Goal: Task Accomplishment & Management: Manage account settings

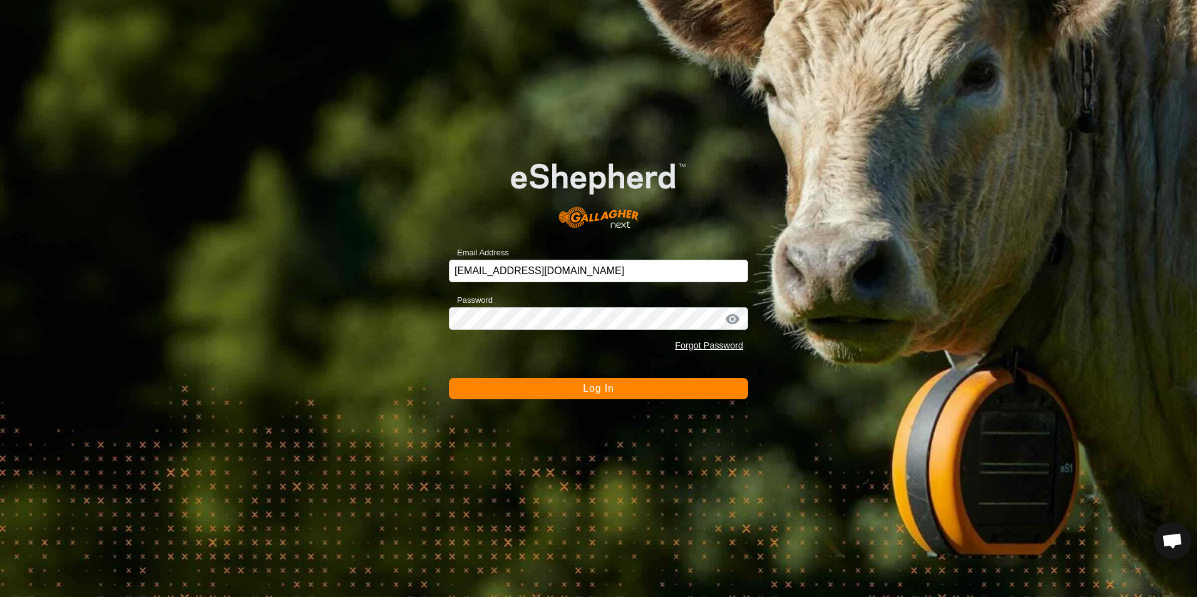
click at [584, 384] on span "Log In" at bounding box center [598, 388] width 31 height 11
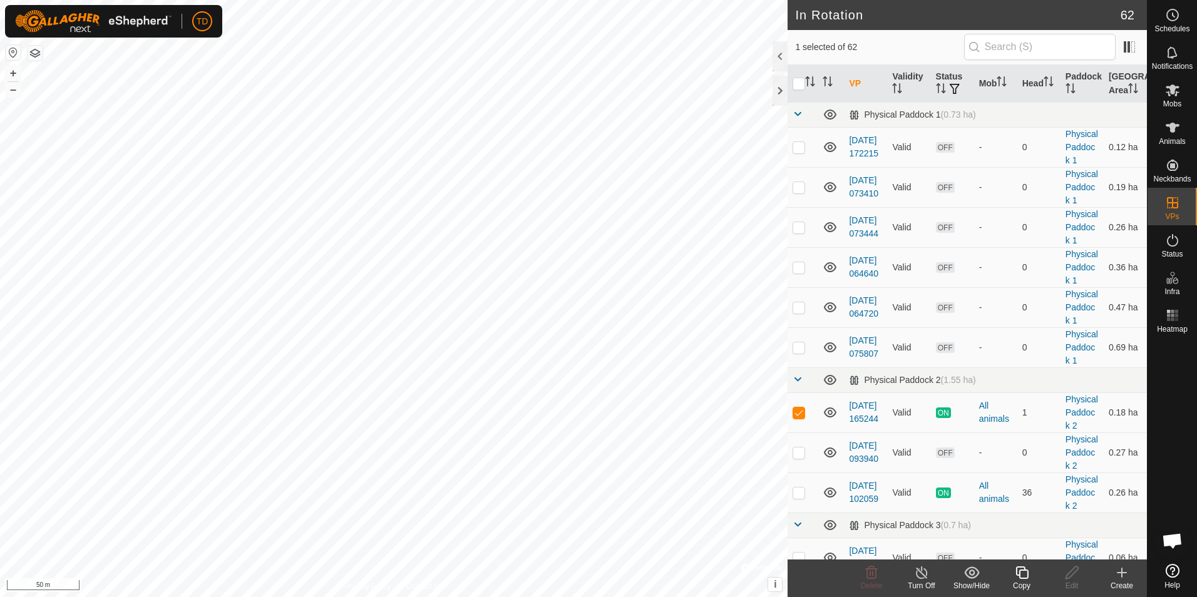
click at [915, 581] on div "Turn Off" at bounding box center [922, 585] width 50 height 11
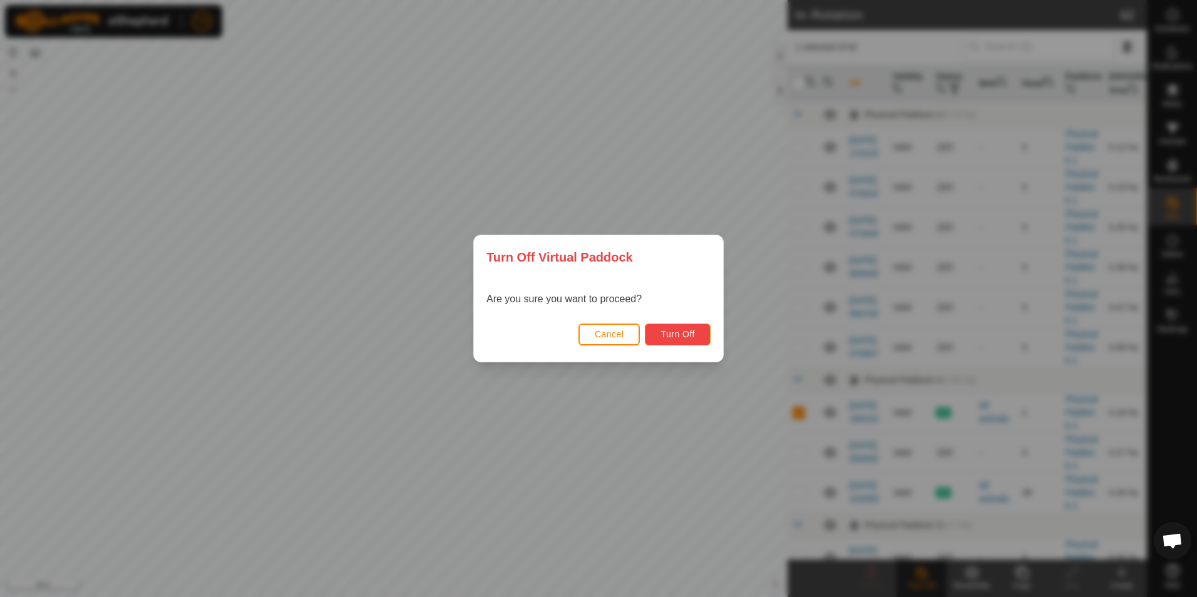
click at [678, 330] on span "Turn Off" at bounding box center [678, 334] width 34 height 10
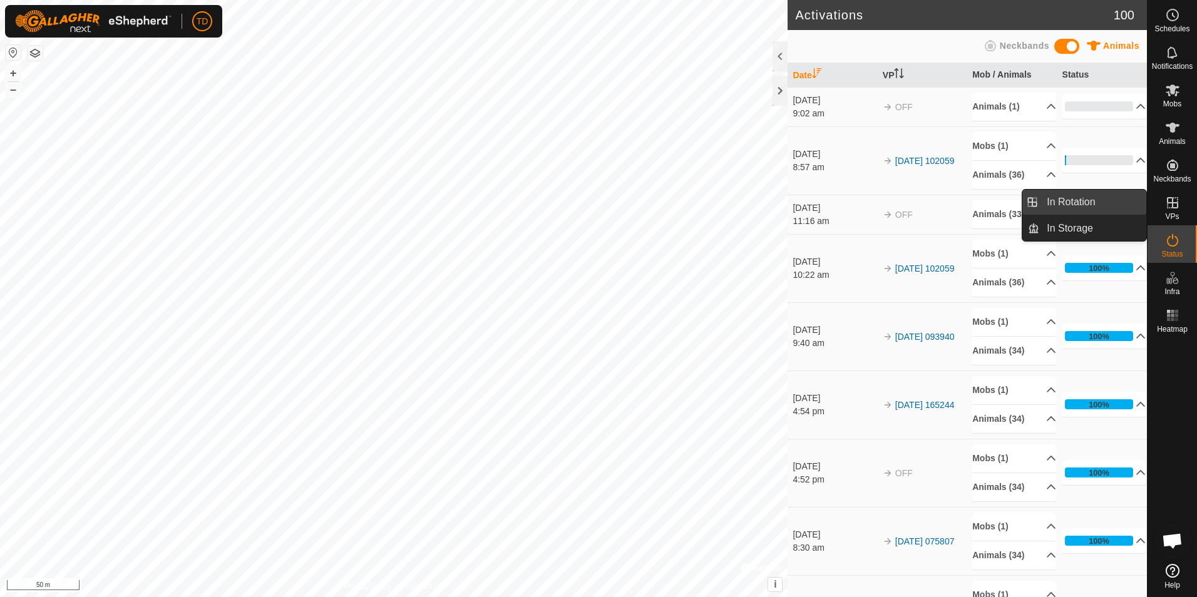
click at [1098, 203] on link "In Rotation" at bounding box center [1092, 202] width 107 height 25
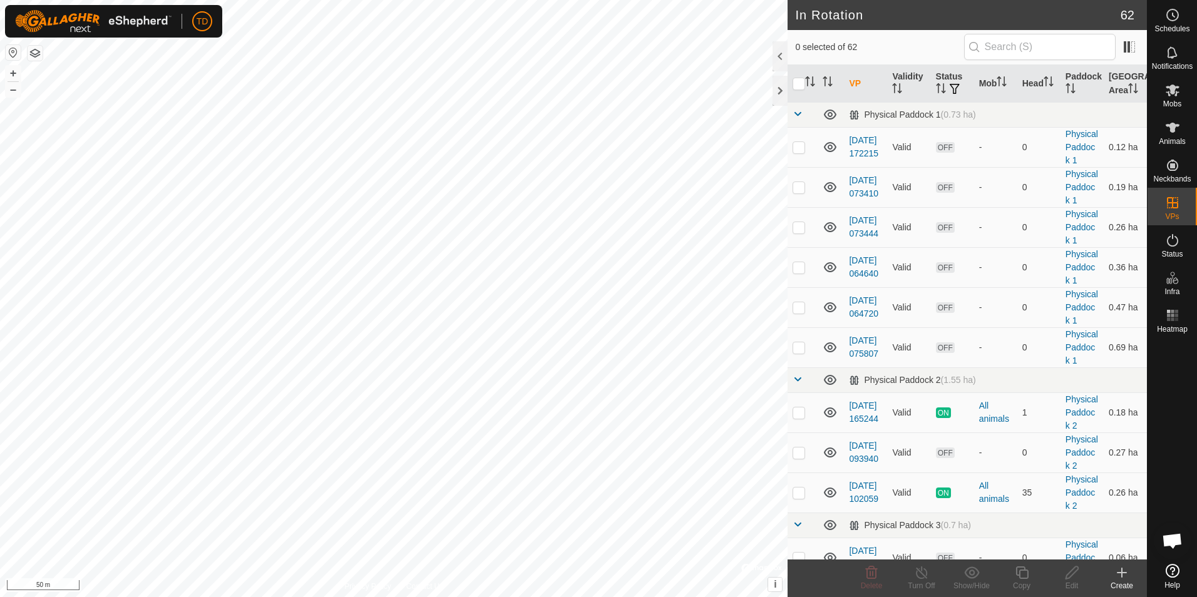
click at [1122, 574] on icon at bounding box center [1122, 573] width 0 height 9
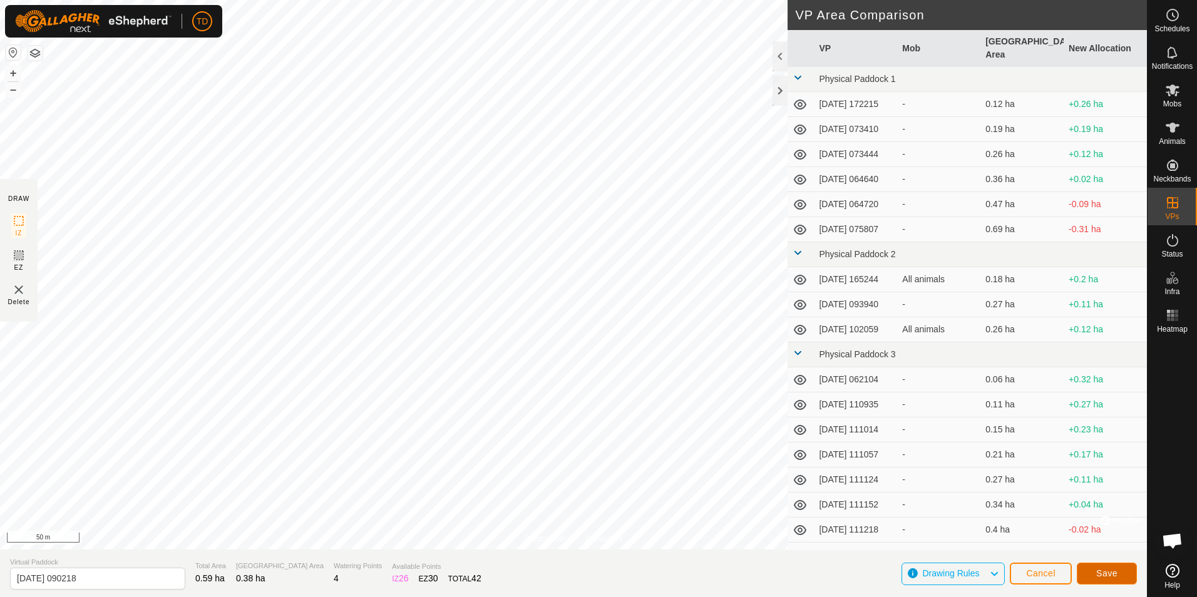
click at [1103, 576] on span "Save" at bounding box center [1106, 574] width 21 height 10
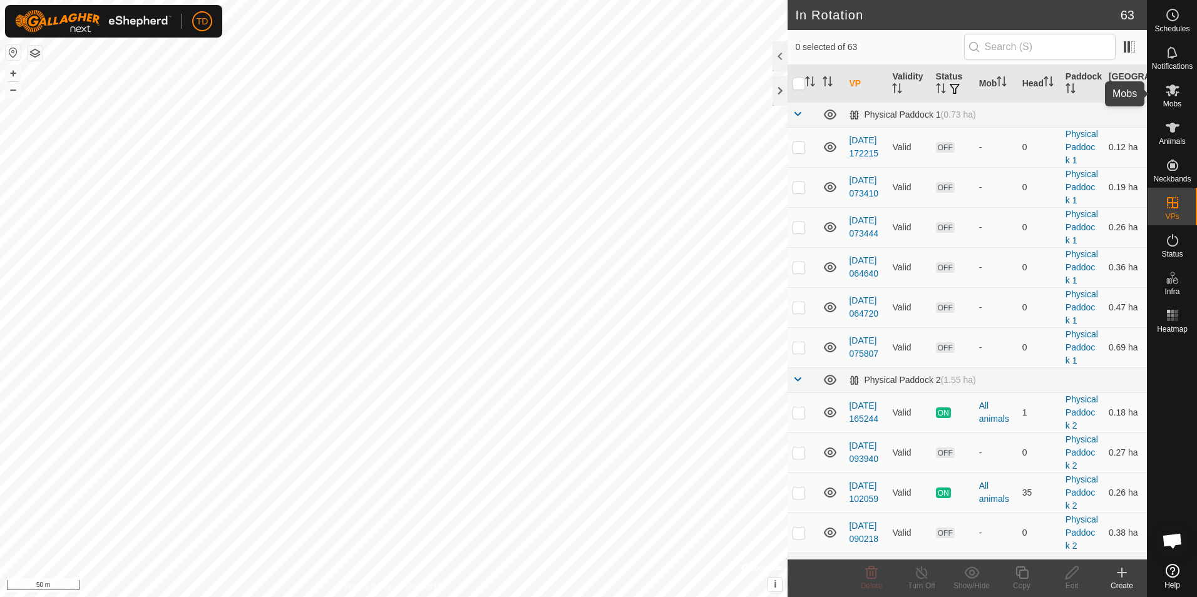
click at [1173, 91] on icon at bounding box center [1173, 91] width 14 height 12
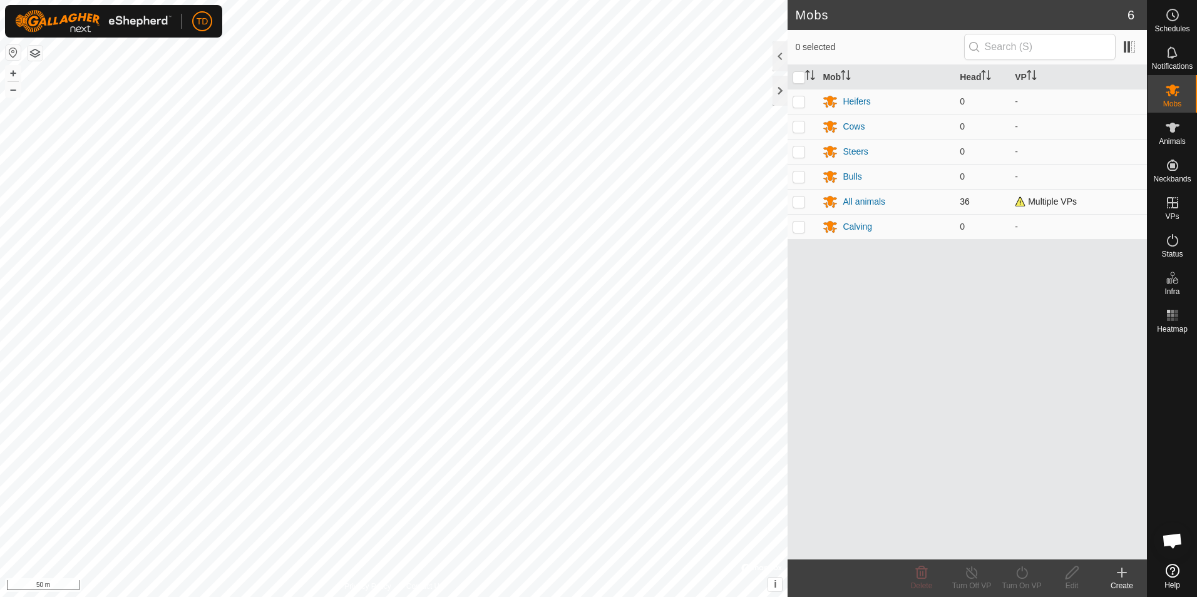
click at [800, 203] on p-checkbox at bounding box center [799, 202] width 13 height 10
checkbox input "true"
click at [972, 579] on icon at bounding box center [971, 573] width 11 height 13
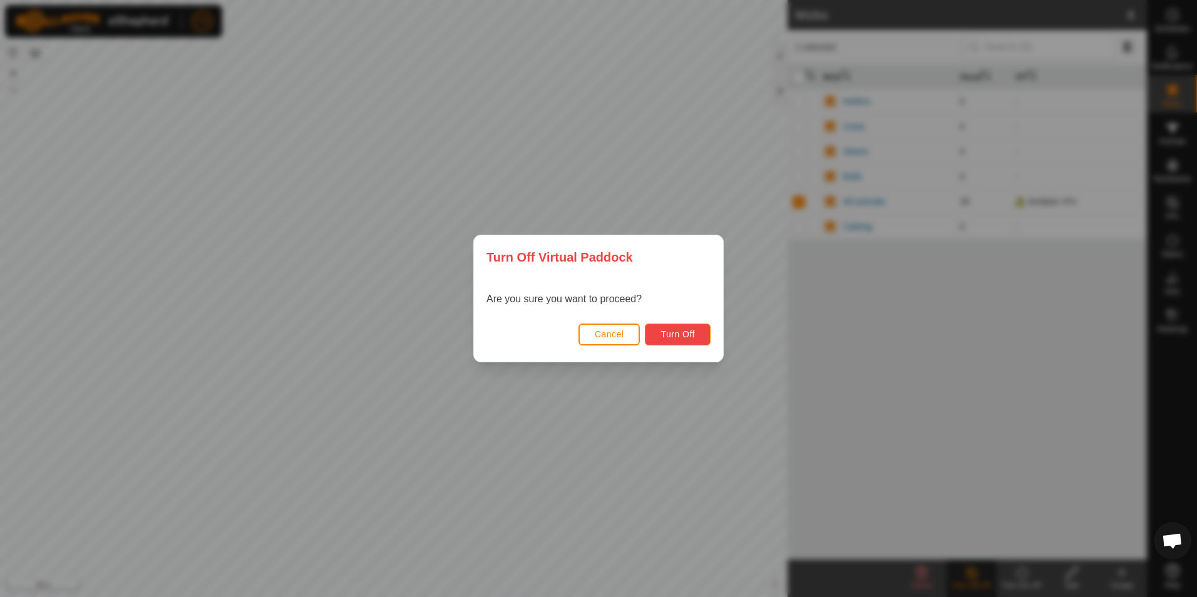
click at [684, 338] on span "Turn Off" at bounding box center [678, 334] width 34 height 10
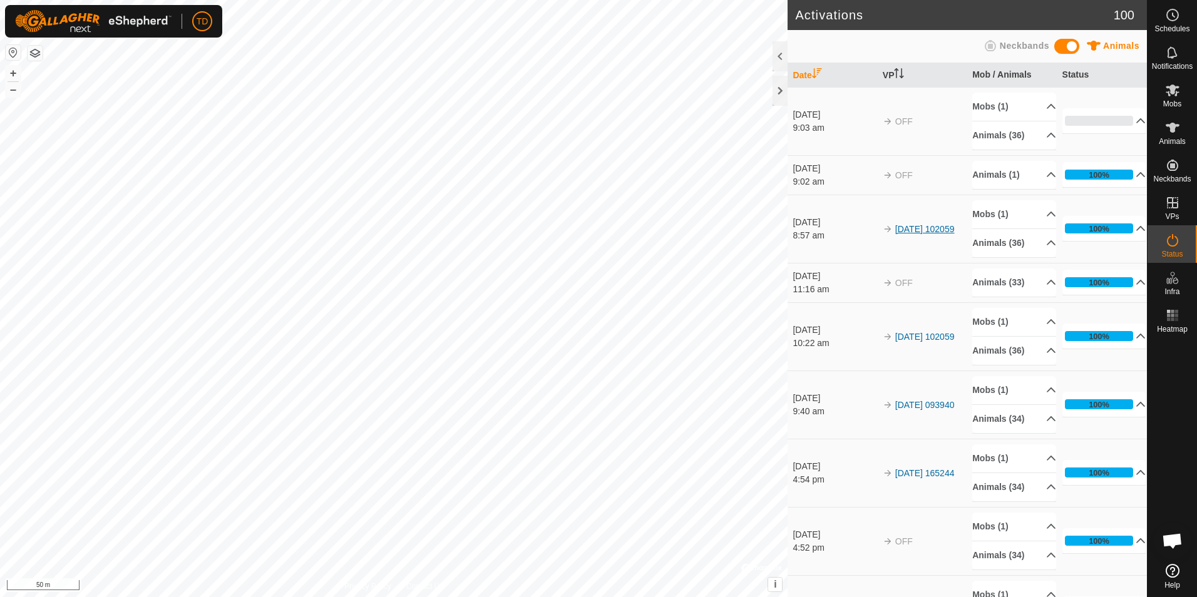
click at [899, 233] on link "[DATE] 102059" at bounding box center [924, 229] width 59 height 10
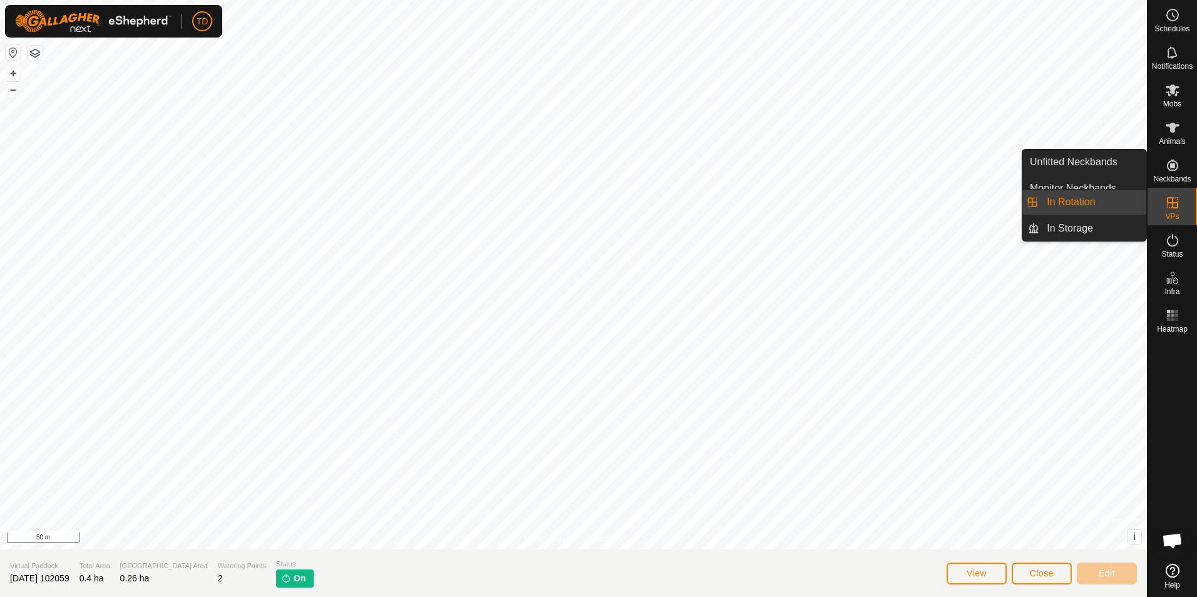
click at [1108, 206] on link "In Rotation" at bounding box center [1092, 202] width 107 height 25
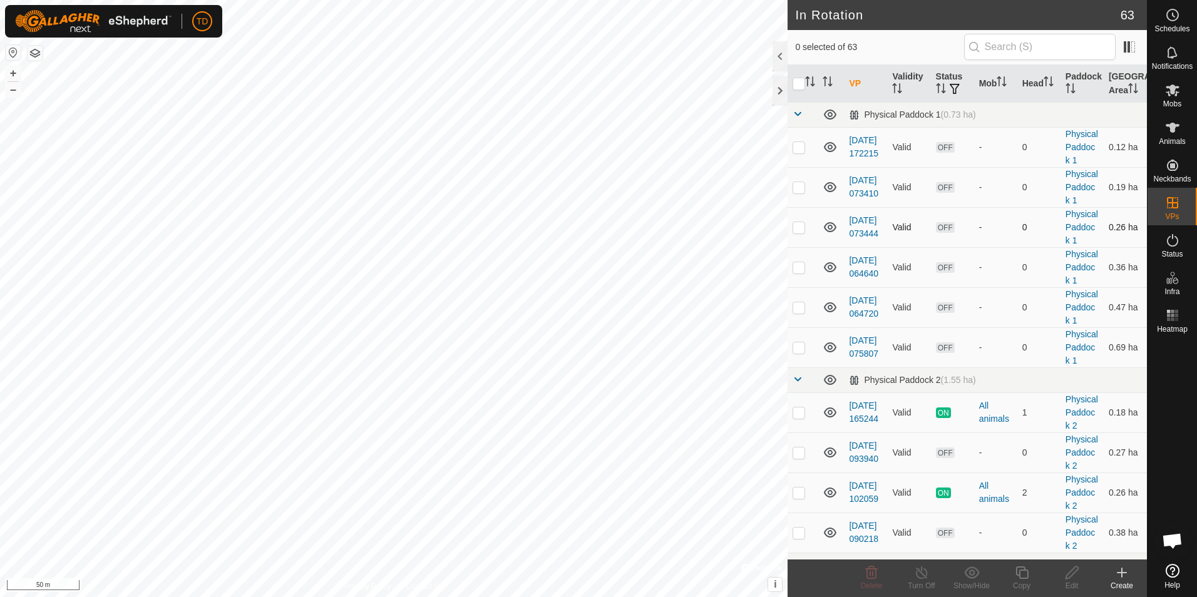
checkbox input "true"
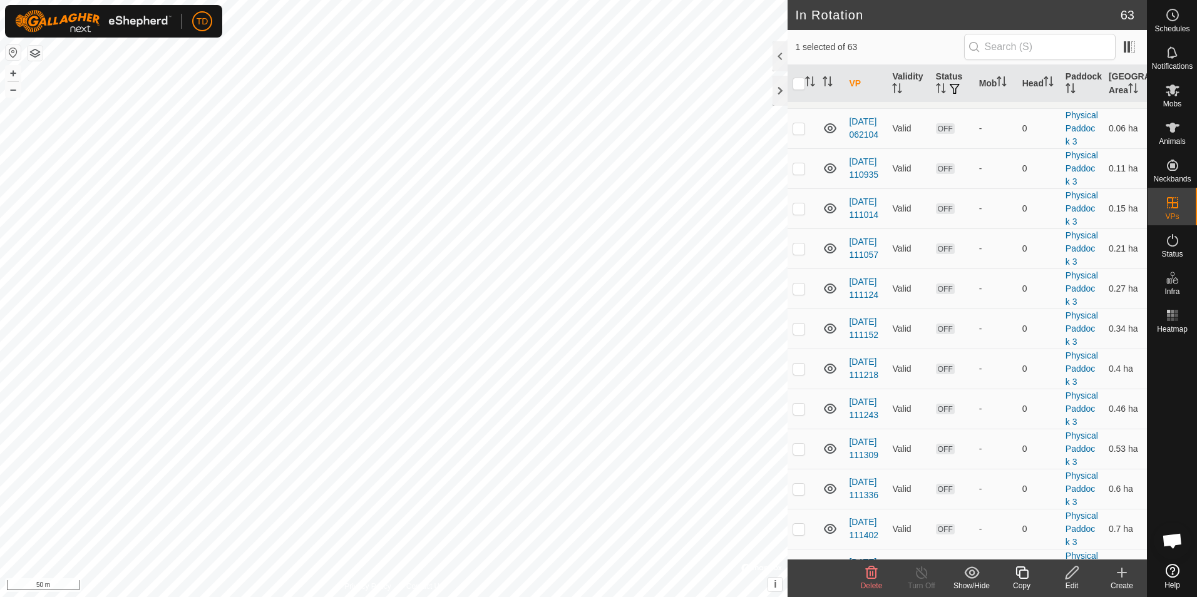
scroll to position [484, 0]
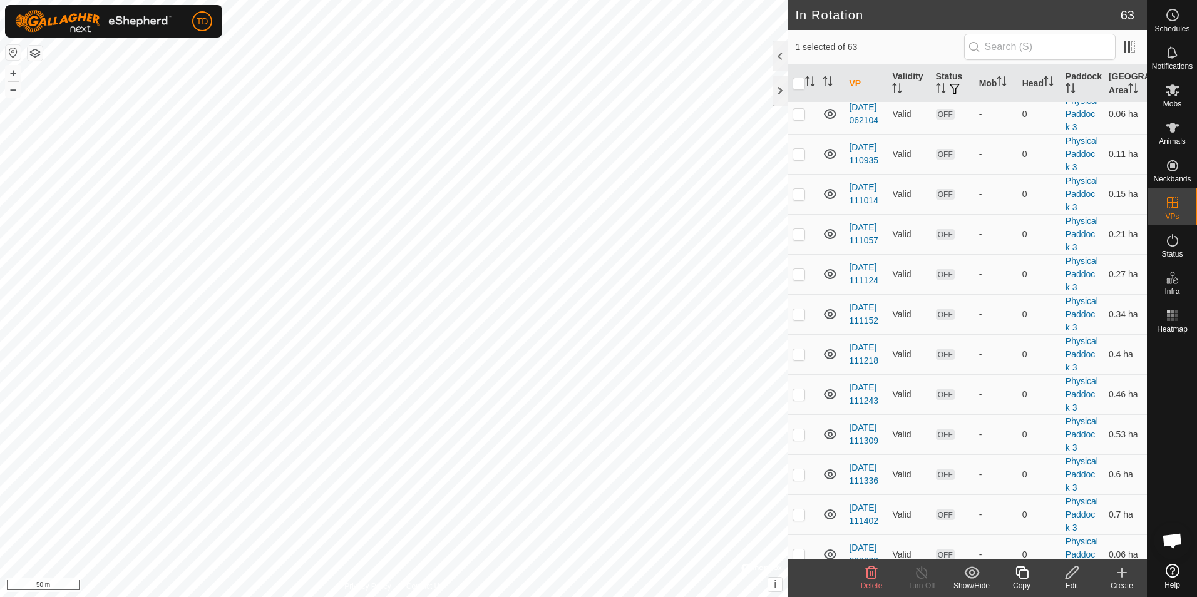
click at [1065, 578] on icon at bounding box center [1073, 572] width 16 height 15
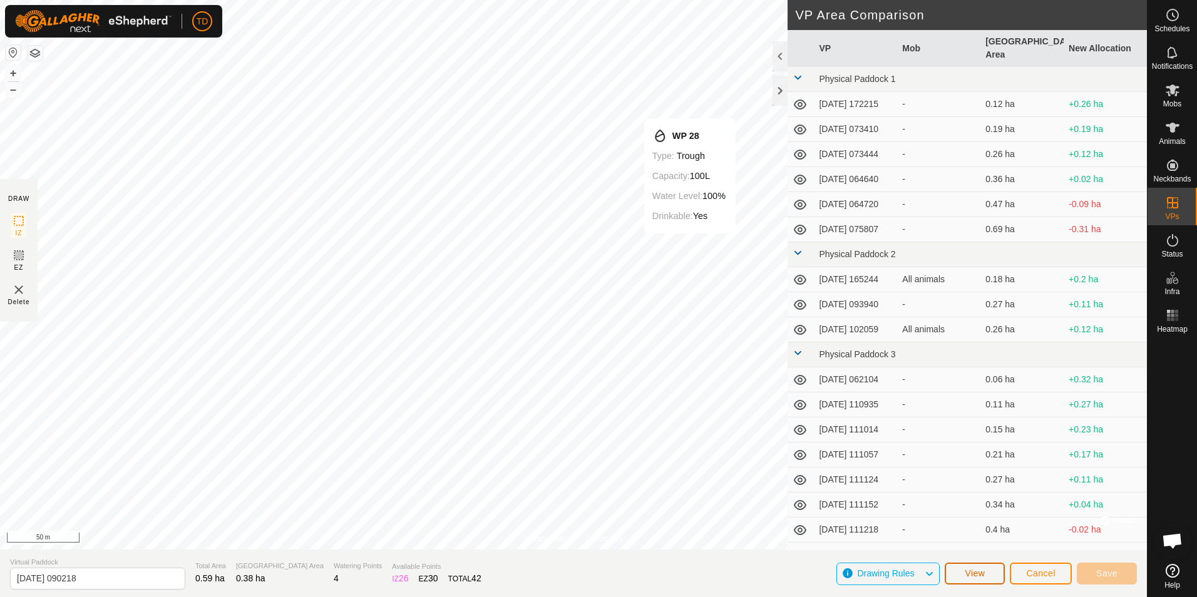
click at [979, 575] on span "View" at bounding box center [975, 574] width 20 height 10
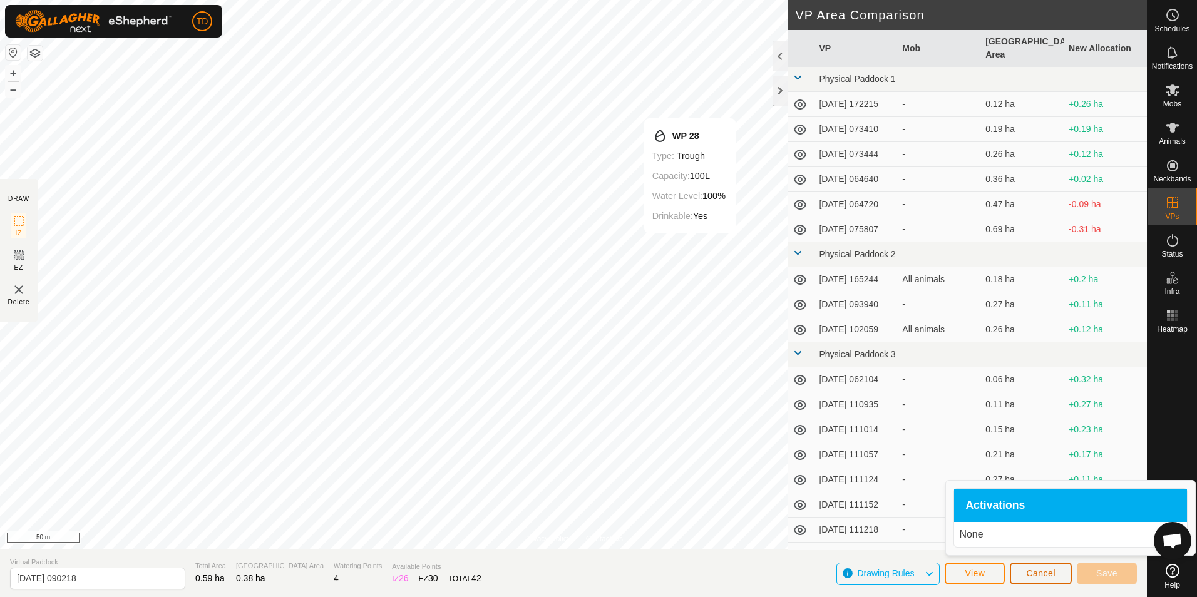
click at [1040, 573] on span "Cancel" at bounding box center [1040, 574] width 29 height 10
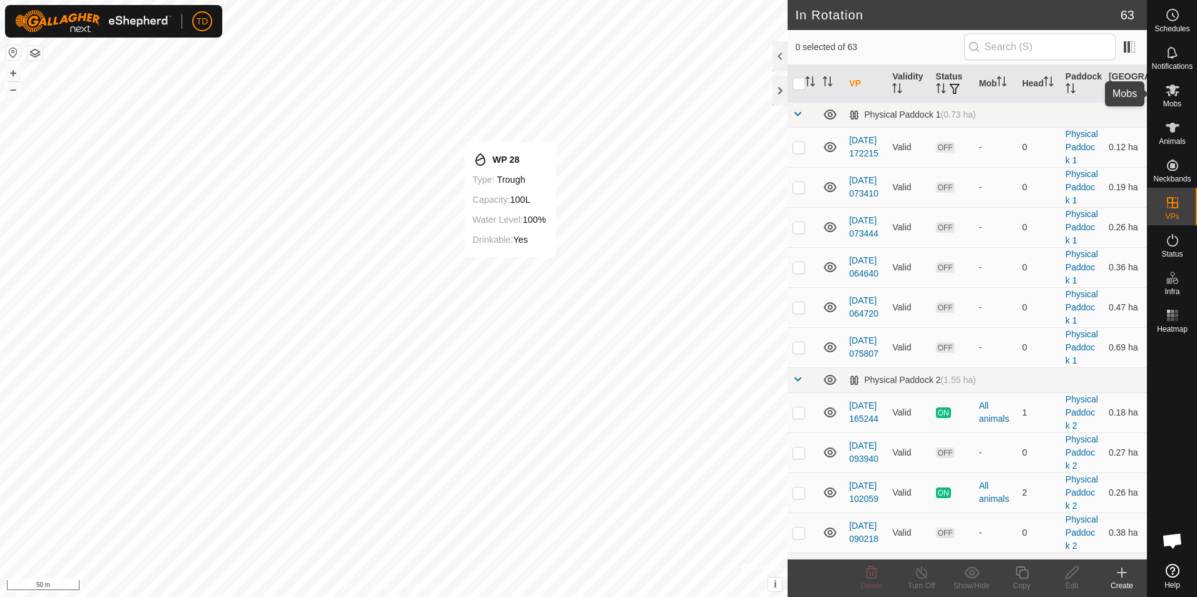
click at [1175, 98] on es-mob-svg-icon at bounding box center [1173, 90] width 23 height 20
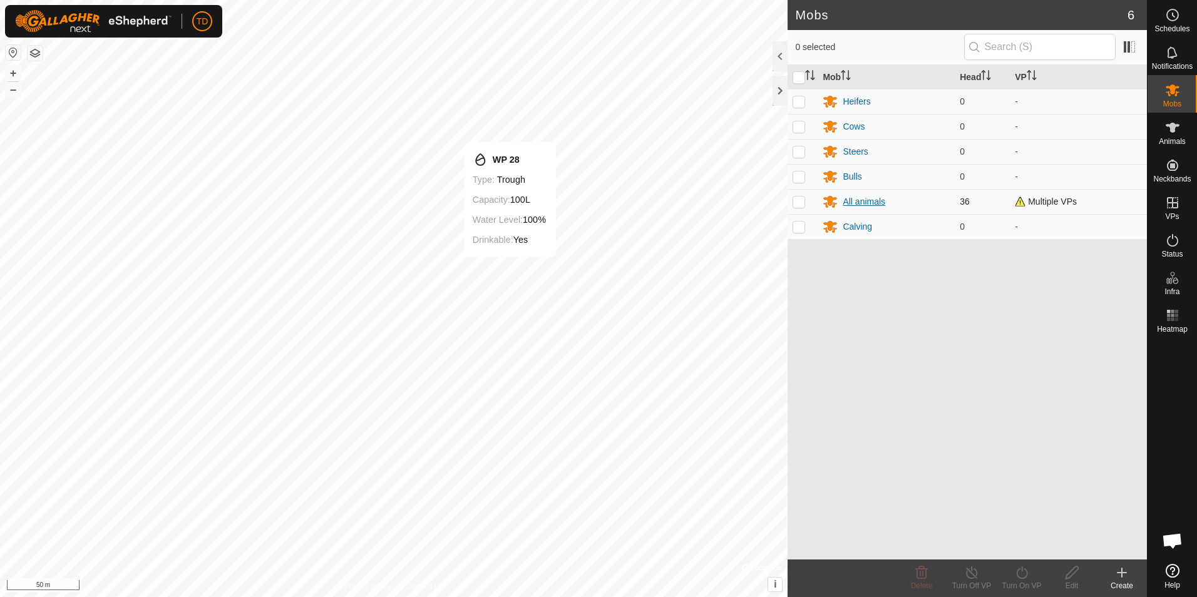
click at [864, 199] on div "All animals" at bounding box center [864, 201] width 43 height 13
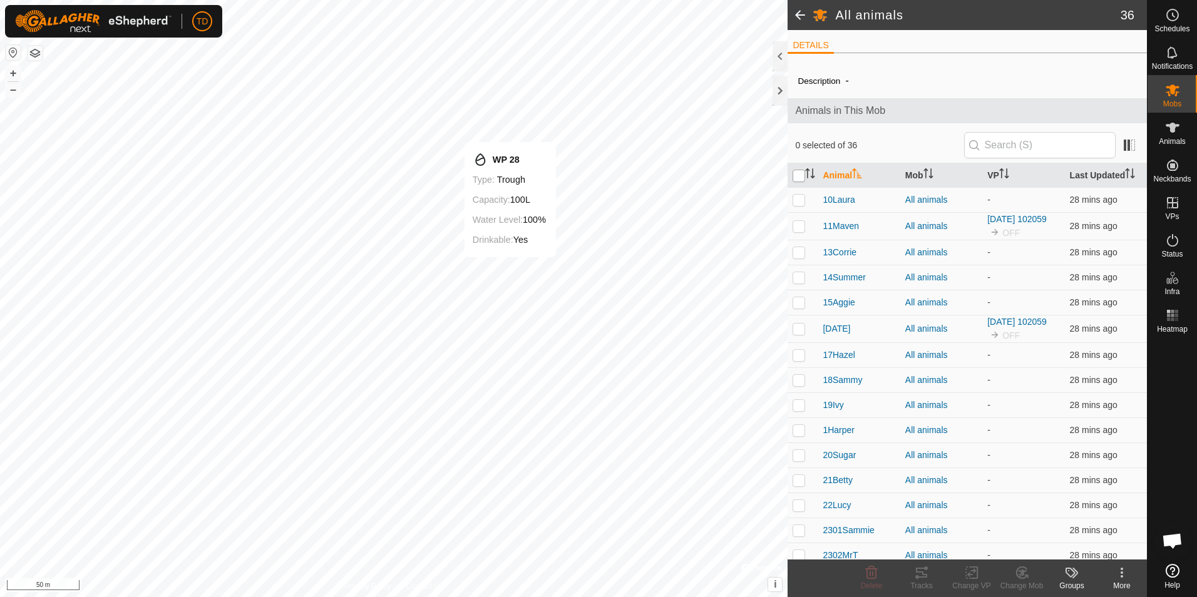
click at [798, 178] on input "checkbox" at bounding box center [799, 176] width 13 height 13
checkbox input "true"
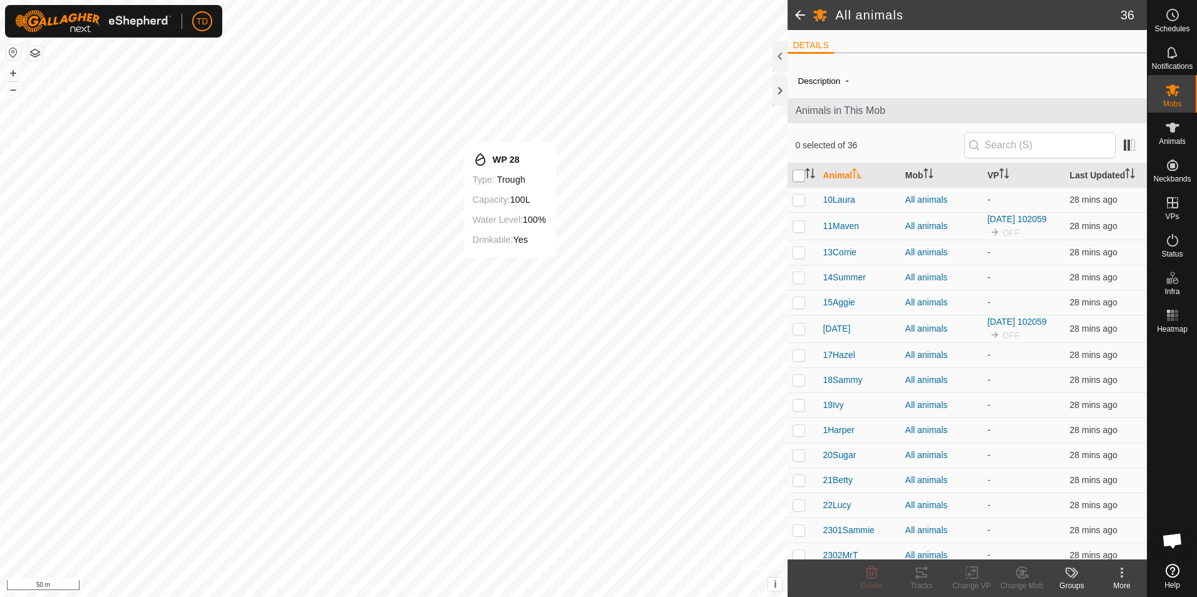
checkbox input "true"
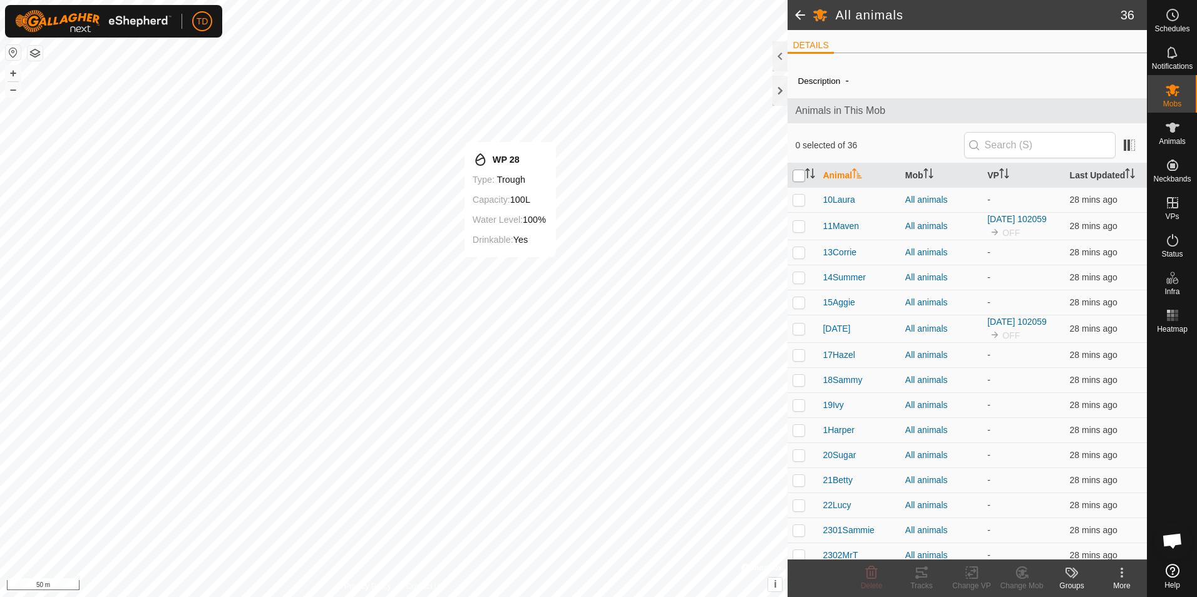
checkbox input "true"
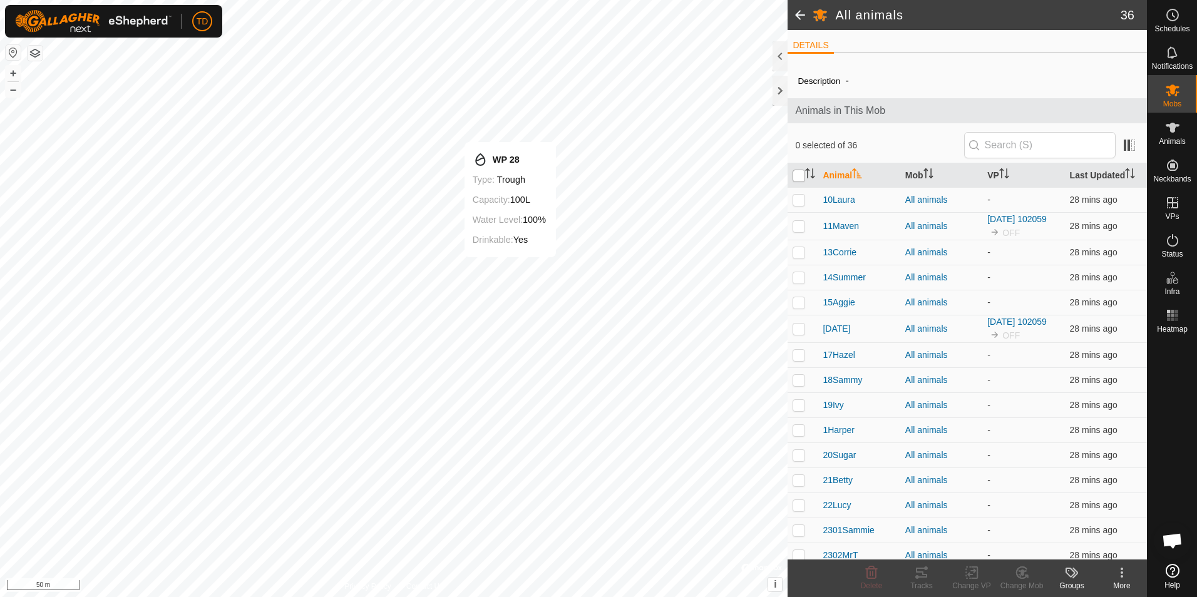
checkbox input "true"
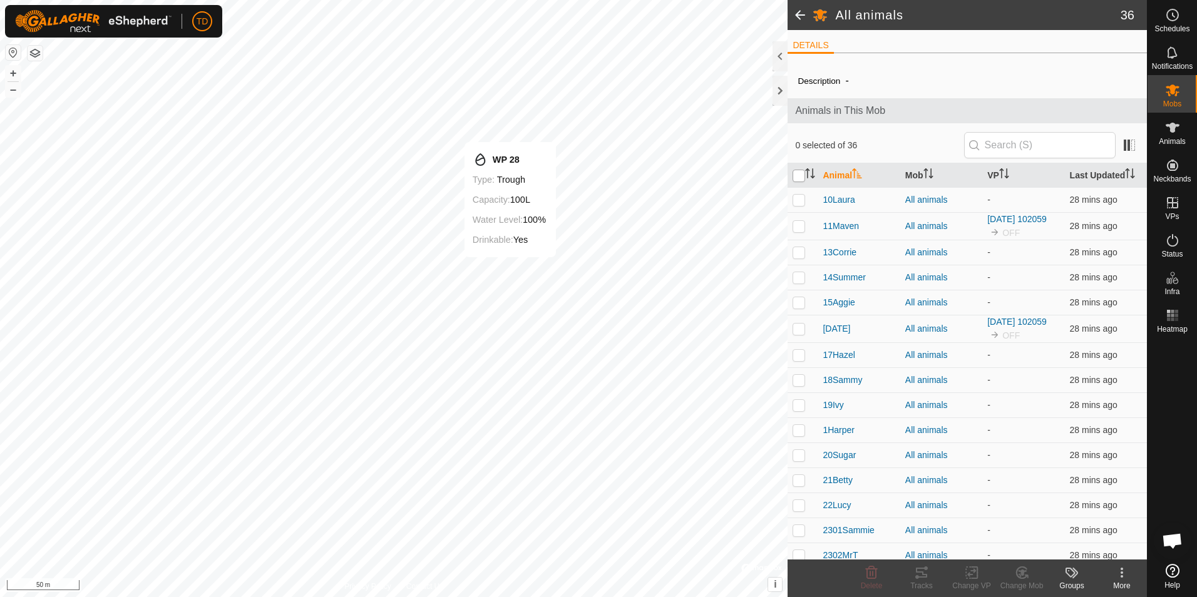
checkbox input "true"
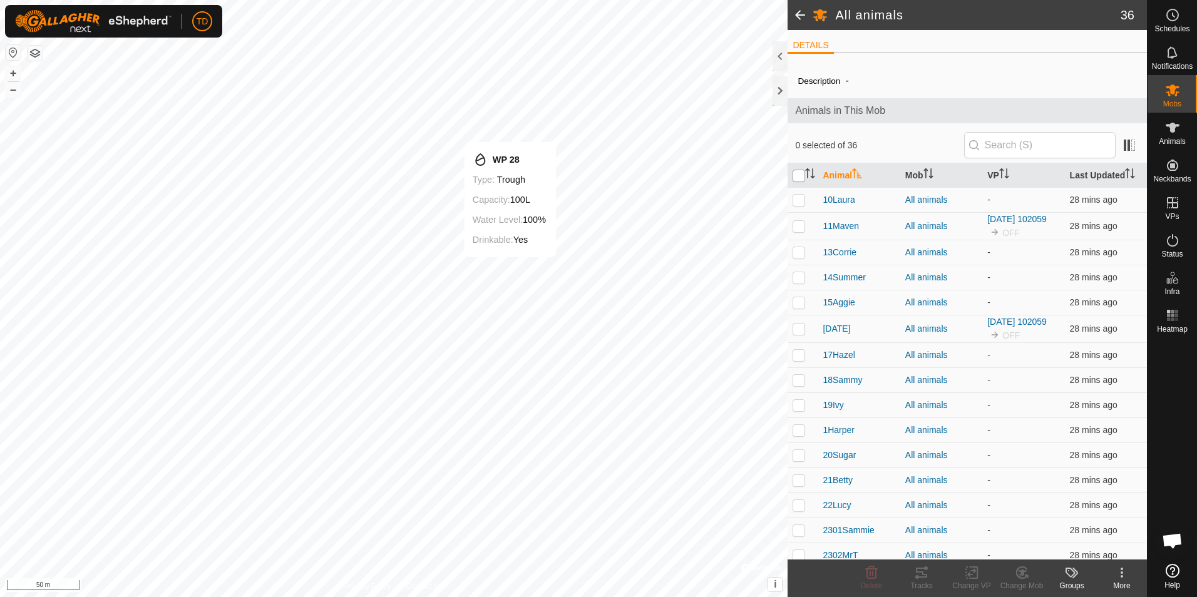
checkbox input "true"
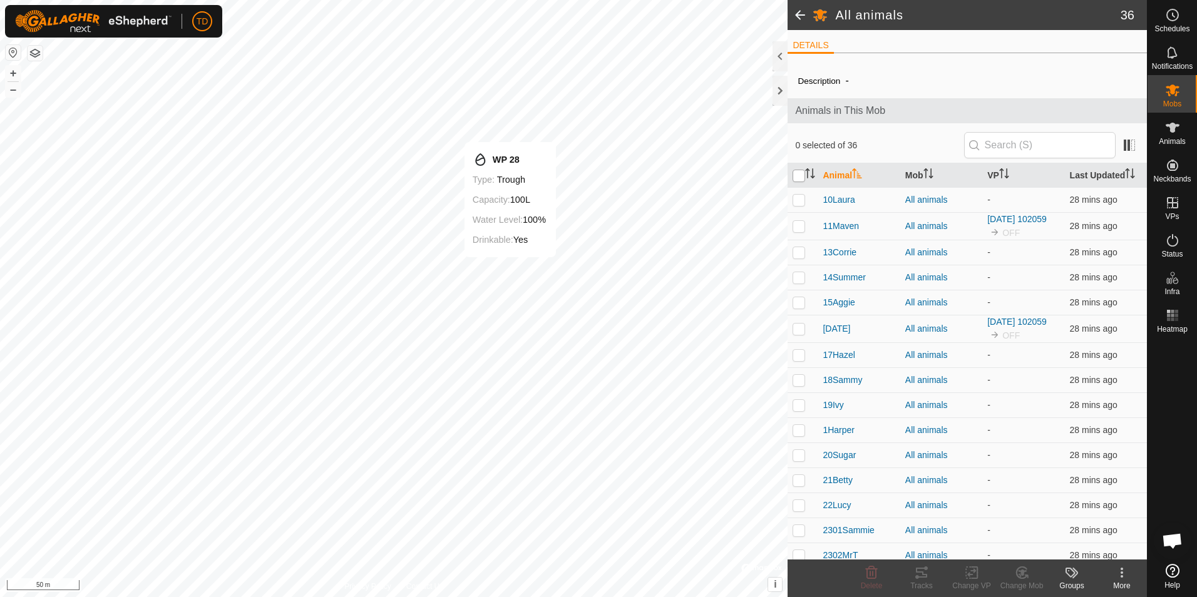
checkbox input "true"
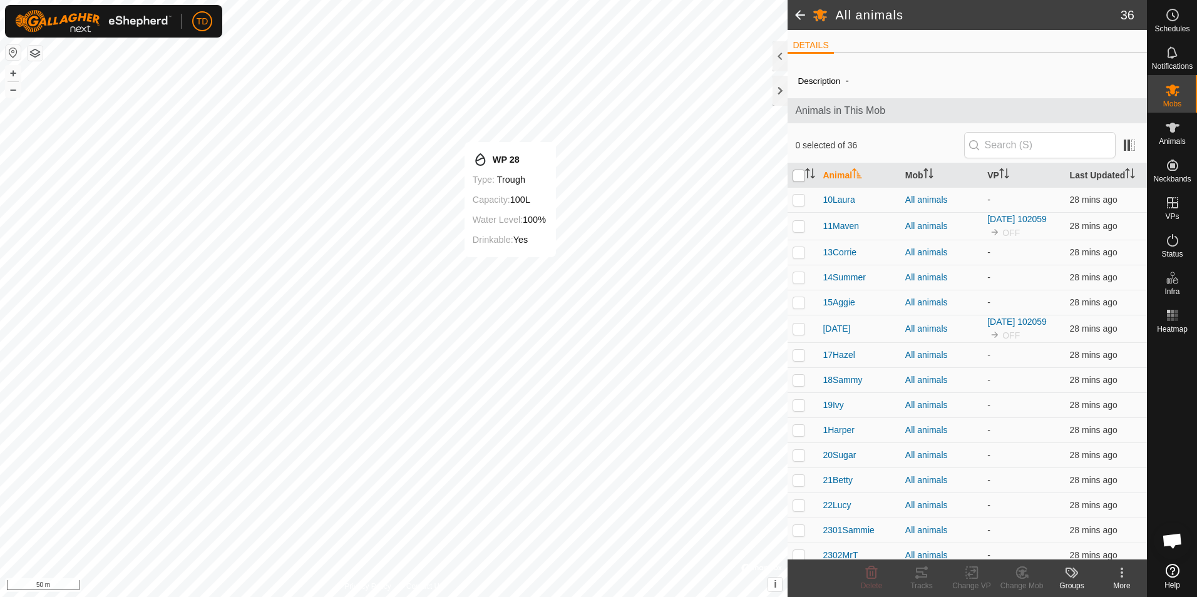
checkbox input "true"
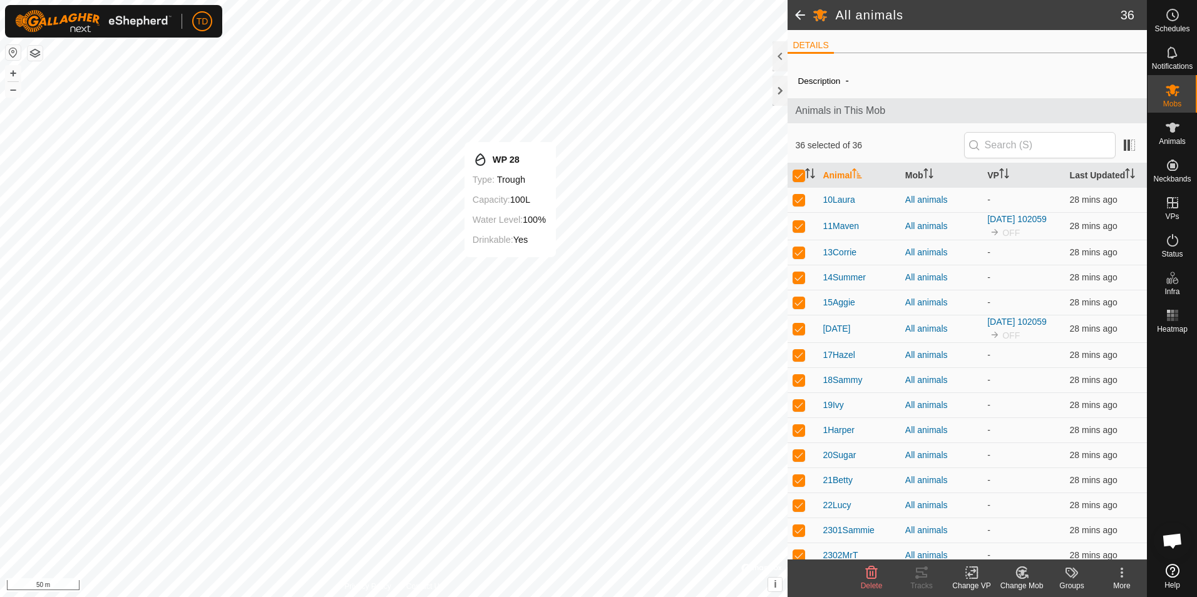
click at [975, 575] on icon at bounding box center [972, 572] width 16 height 15
click at [998, 523] on link "Choose VP..." at bounding box center [1009, 519] width 124 height 25
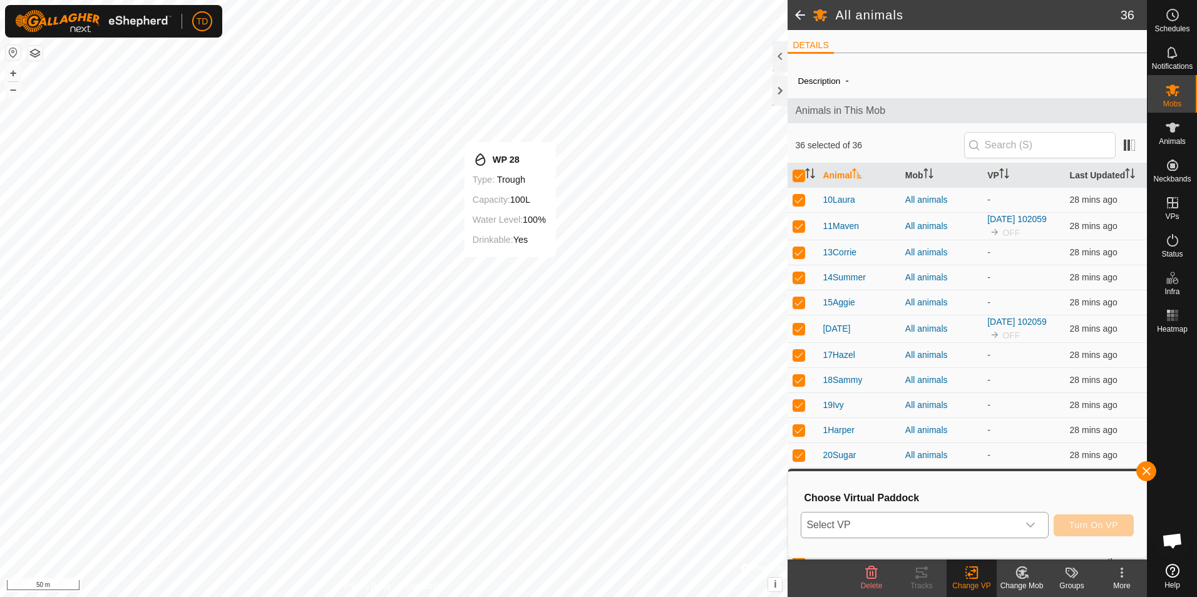
click at [1033, 526] on icon "dropdown trigger" at bounding box center [1031, 525] width 10 height 10
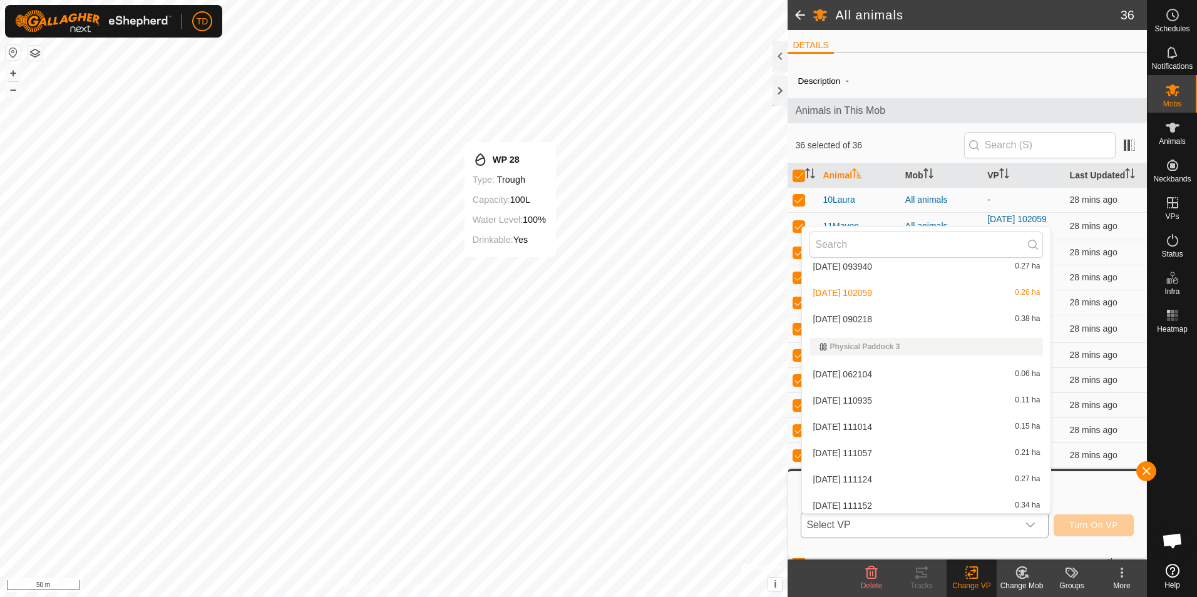
scroll to position [255, 0]
click at [859, 309] on li "[DATE] [DATE] 0.38 ha" at bounding box center [926, 314] width 249 height 25
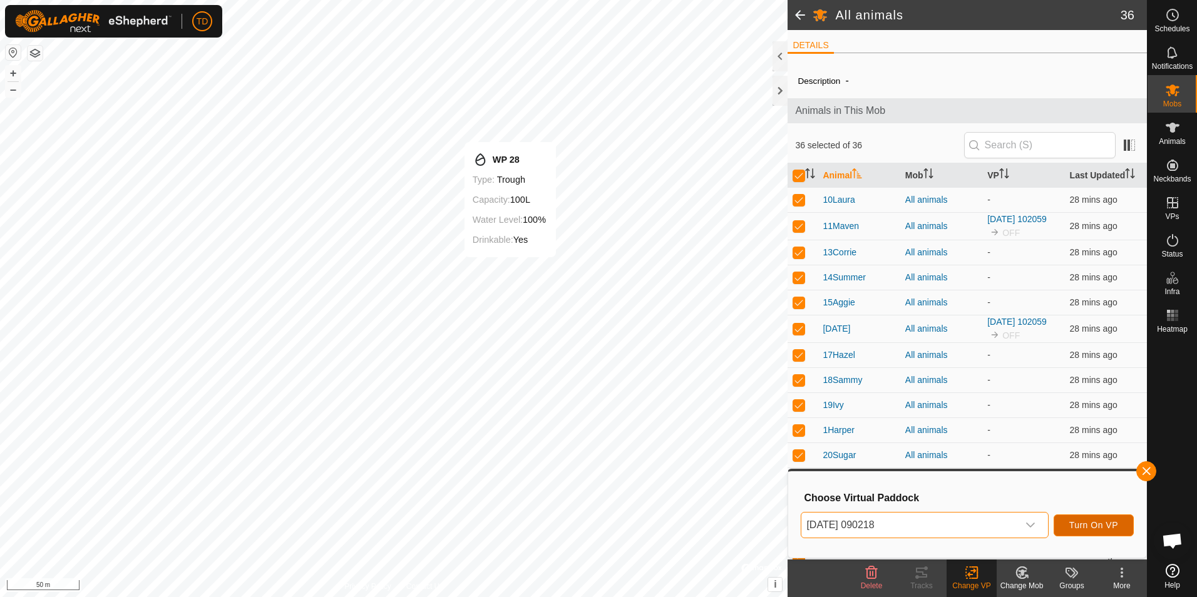
click at [1103, 526] on span "Turn On VP" at bounding box center [1094, 525] width 49 height 10
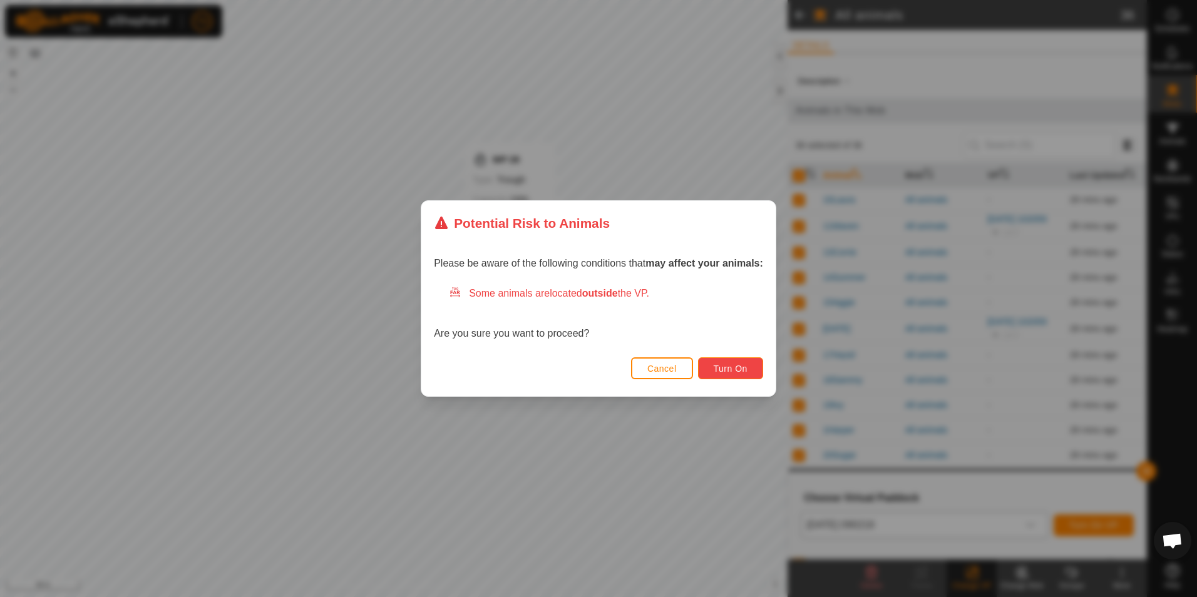
click at [728, 373] on span "Turn On" at bounding box center [731, 369] width 34 height 10
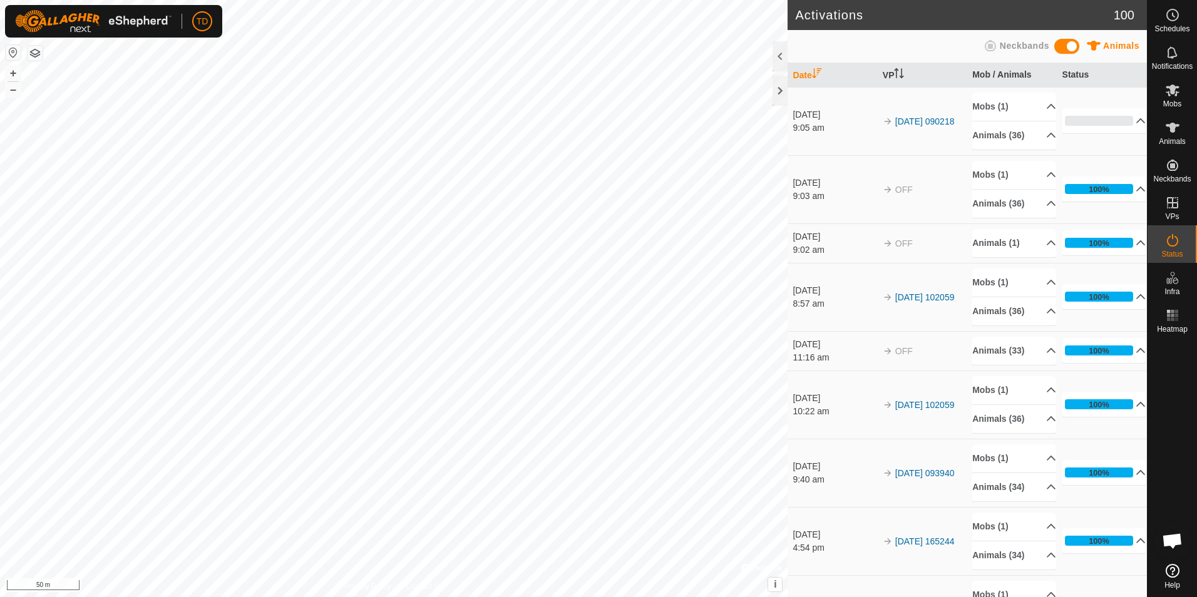
click at [941, 355] on div "Activations 100 Animals Neckbands Date VP Mob / Animals Status [DATE] 9:05 am 2…" at bounding box center [573, 298] width 1147 height 597
click at [437, 333] on div "TD Schedules Notifications Mobs Animals Neckbands VPs Status Infra Heatmap Help…" at bounding box center [598, 298] width 1197 height 597
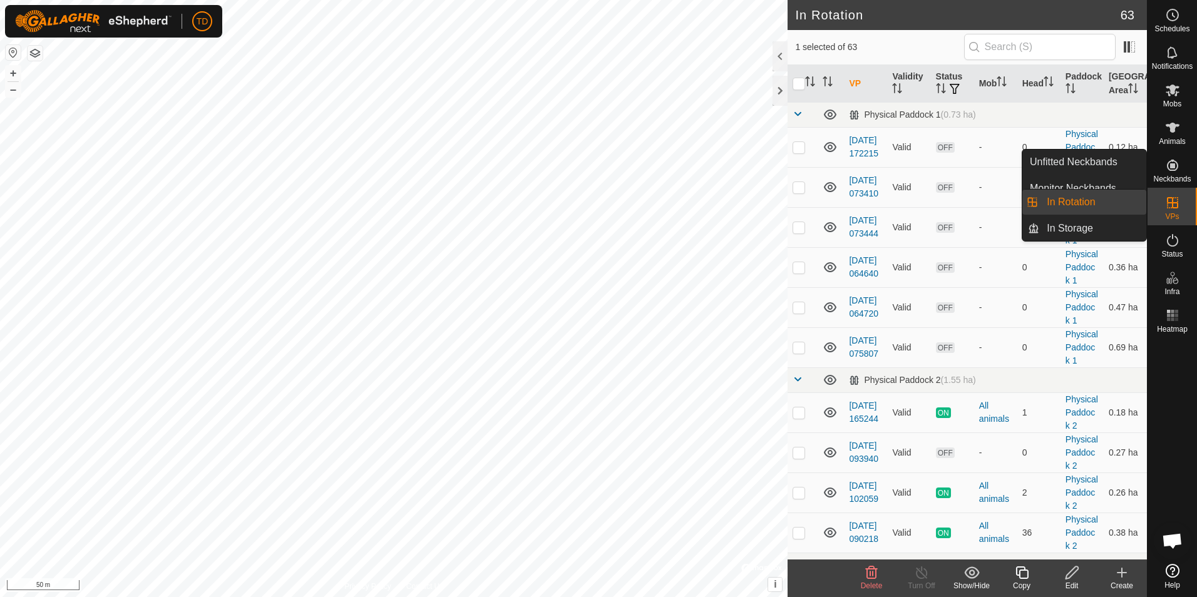
click at [1111, 207] on link "In Rotation" at bounding box center [1092, 202] width 107 height 25
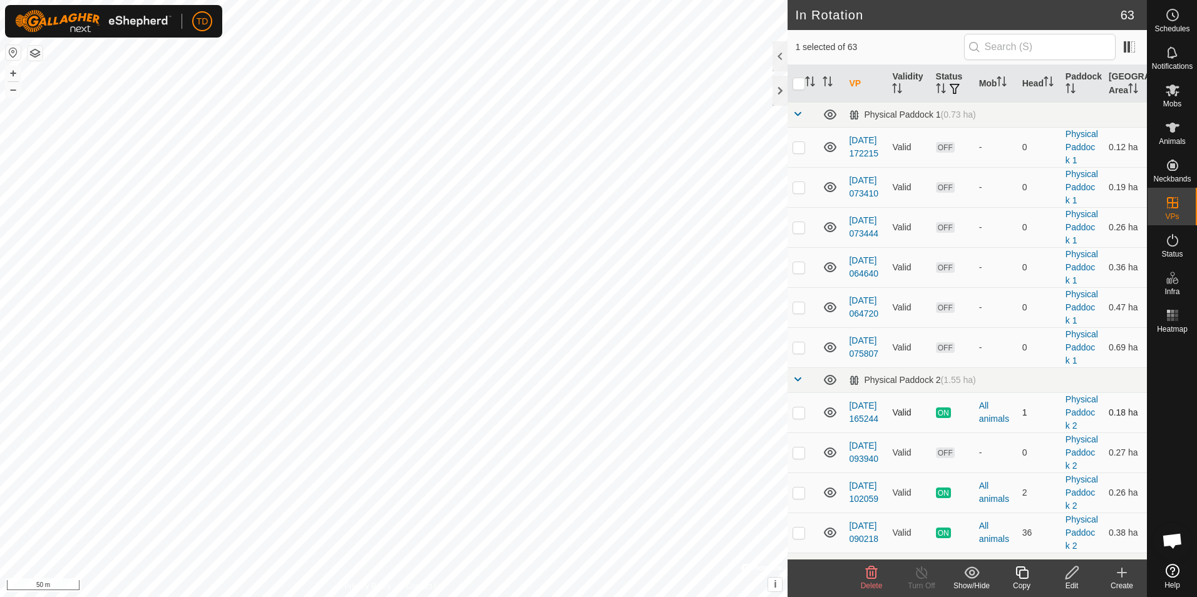
click at [798, 418] on p-checkbox at bounding box center [799, 413] width 13 height 10
checkbox input "true"
click at [924, 578] on icon at bounding box center [922, 572] width 16 height 15
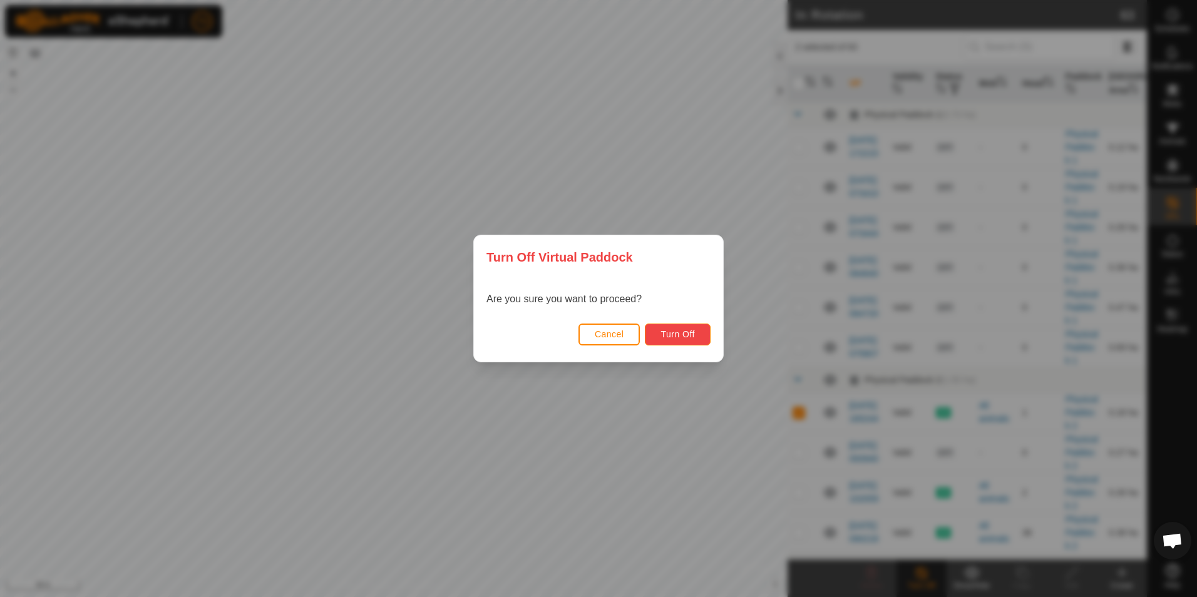
click at [685, 339] on span "Turn Off" at bounding box center [678, 334] width 34 height 10
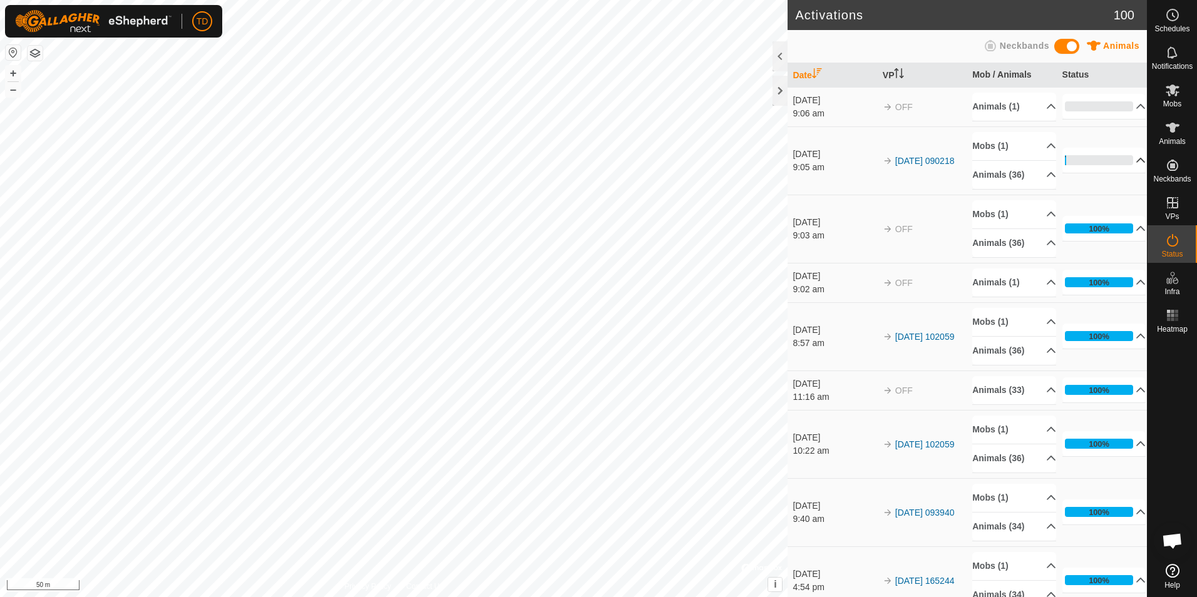
click at [1123, 158] on p-accordion-header "2%" at bounding box center [1105, 160] width 84 height 25
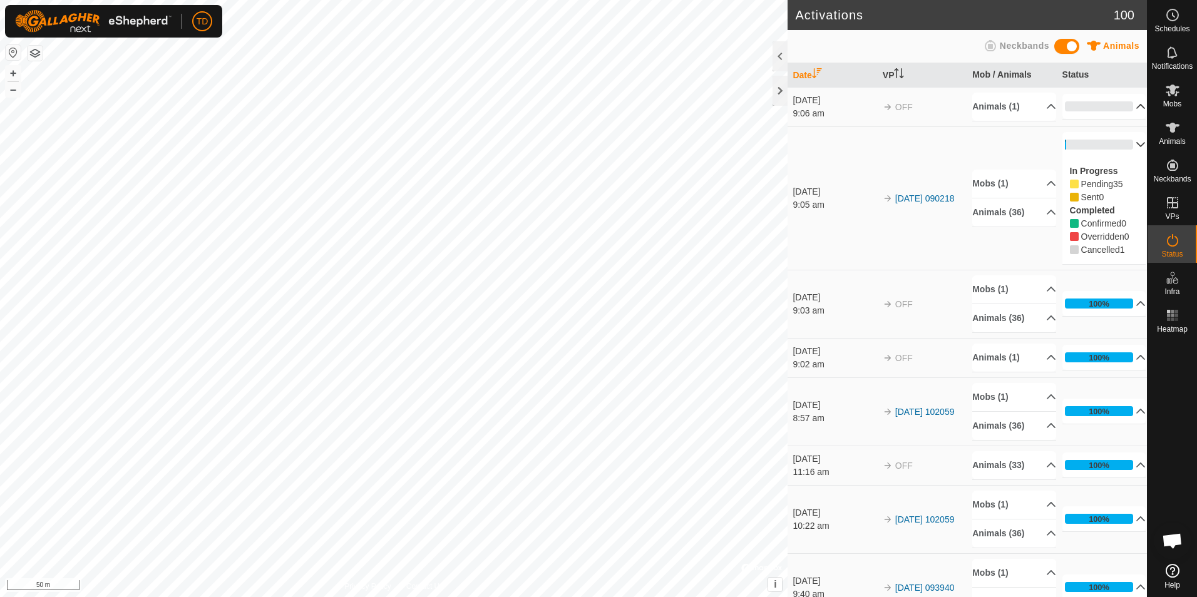
click at [1125, 106] on p-accordion-header "0%" at bounding box center [1105, 106] width 84 height 25
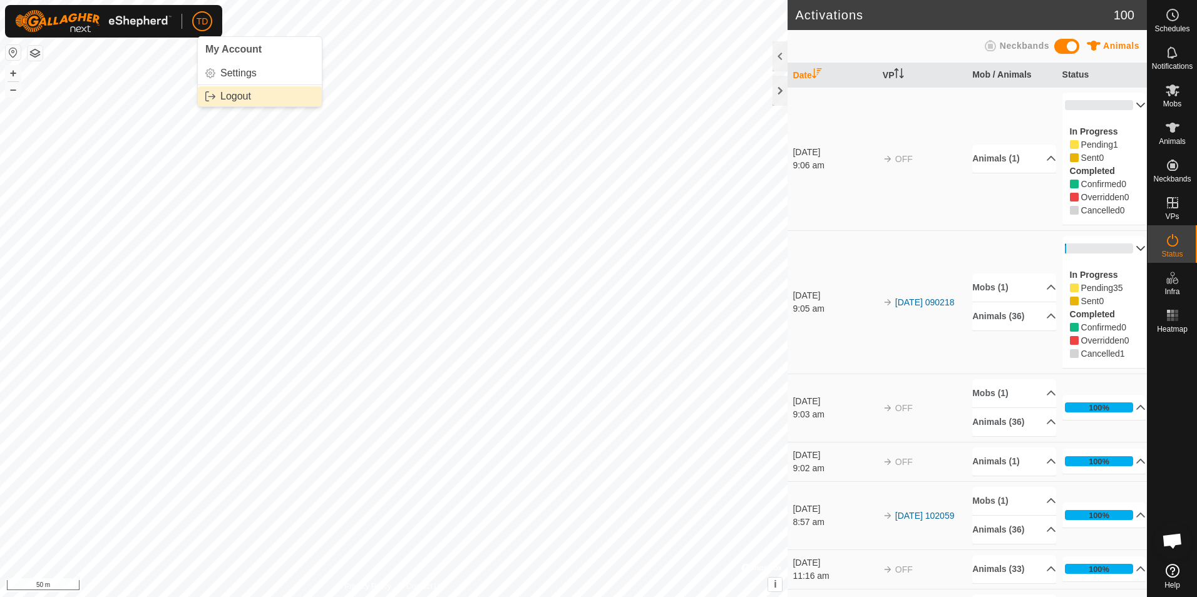
click at [224, 98] on link "Logout" at bounding box center [260, 96] width 124 height 20
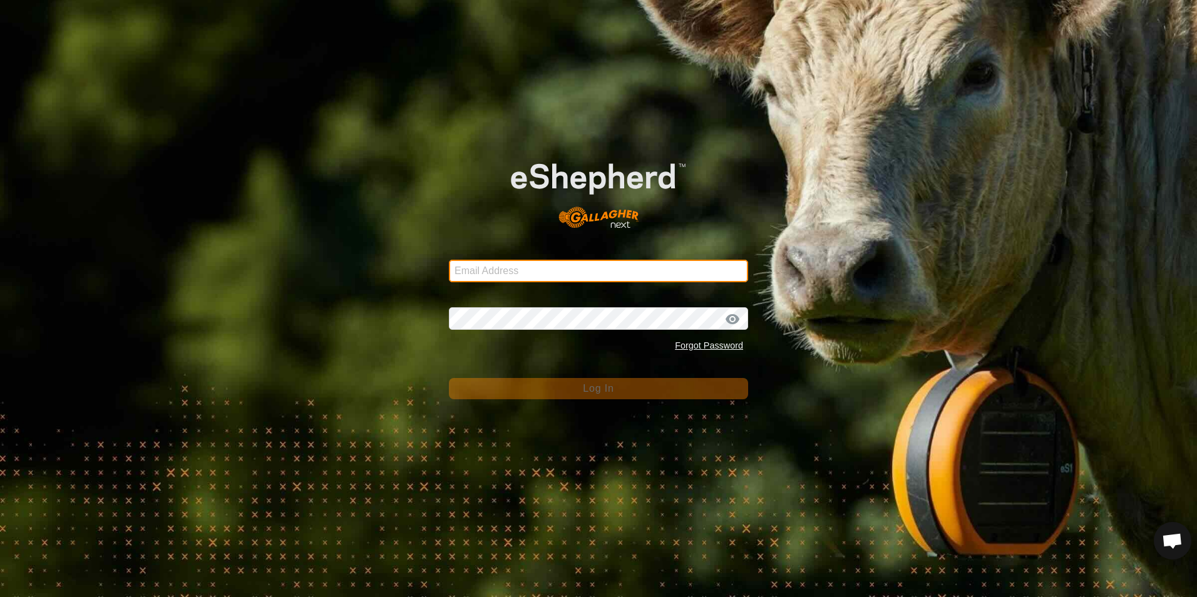
type input "[EMAIL_ADDRESS][DOMAIN_NAME]"
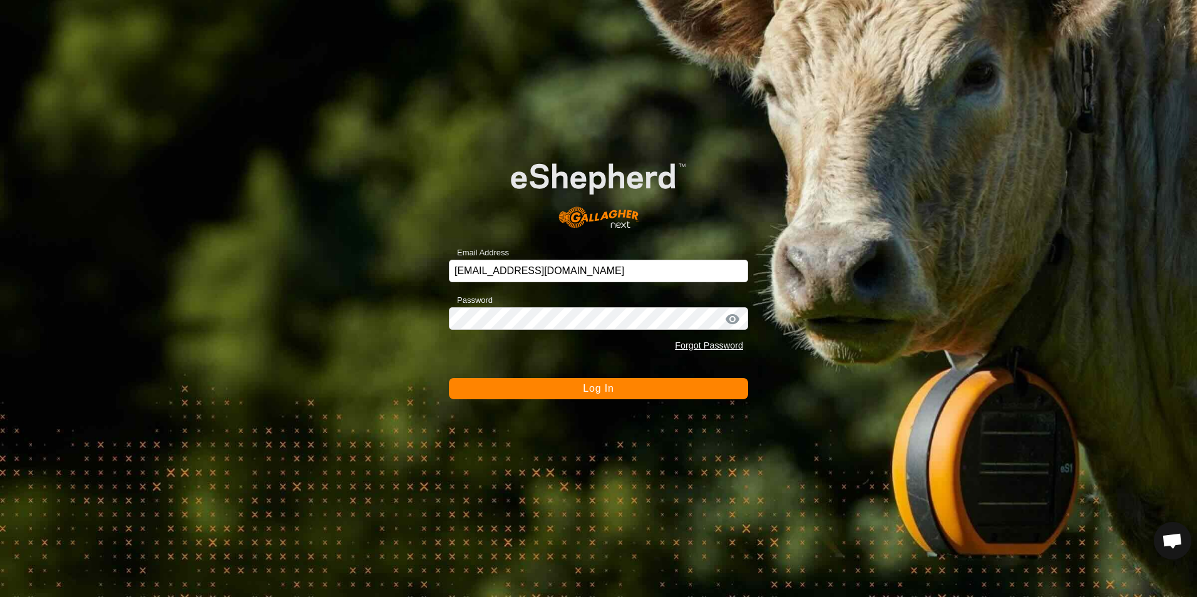
click at [599, 390] on span "Log In" at bounding box center [598, 388] width 31 height 11
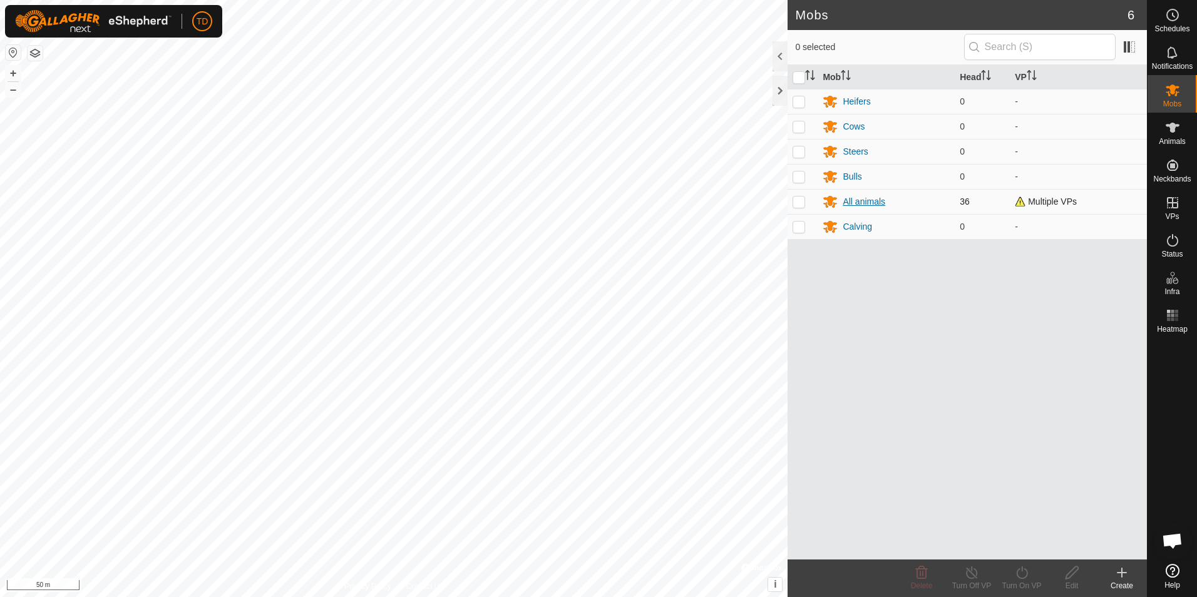
click at [867, 201] on div "All animals" at bounding box center [864, 201] width 43 height 13
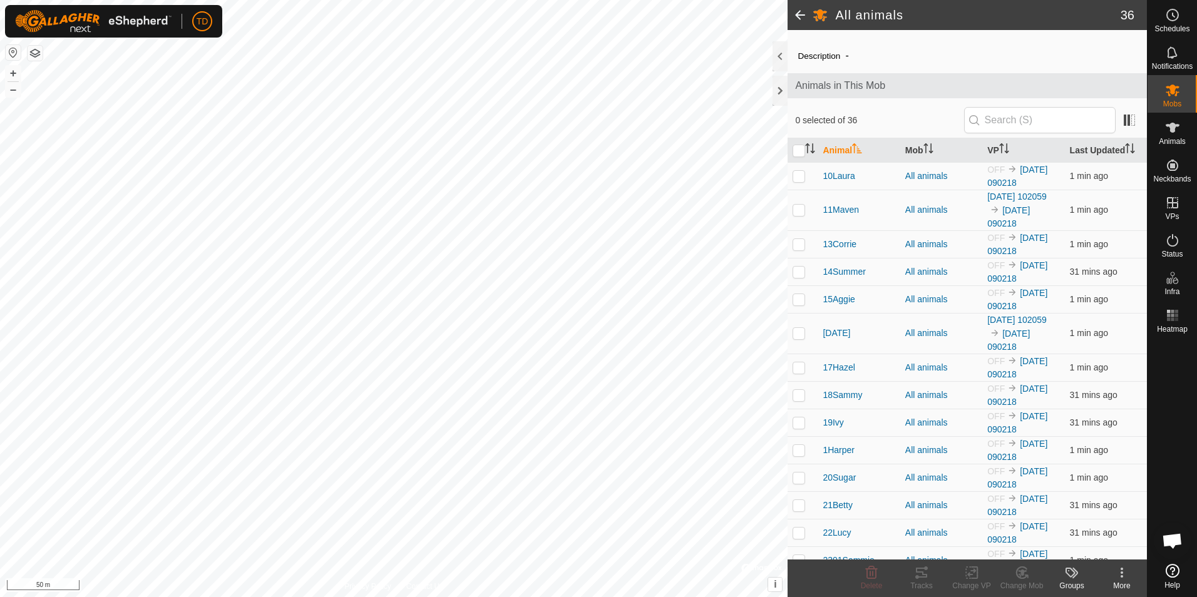
scroll to position [12, 0]
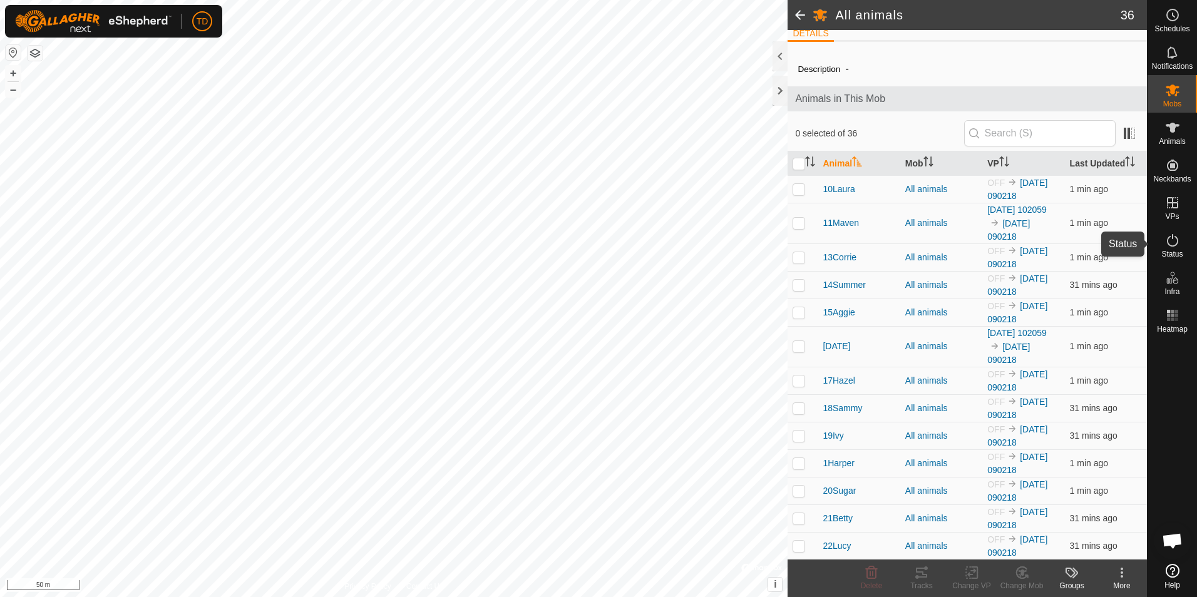
click at [1173, 242] on icon at bounding box center [1172, 240] width 15 height 15
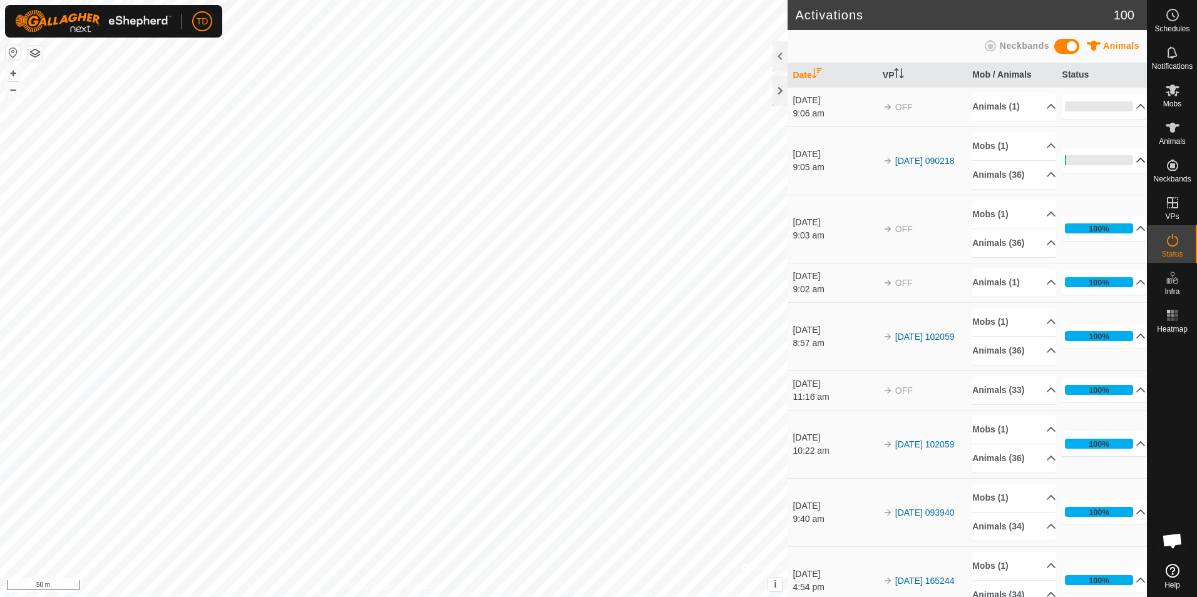
click at [1125, 162] on p-accordion-header "2%" at bounding box center [1105, 160] width 84 height 25
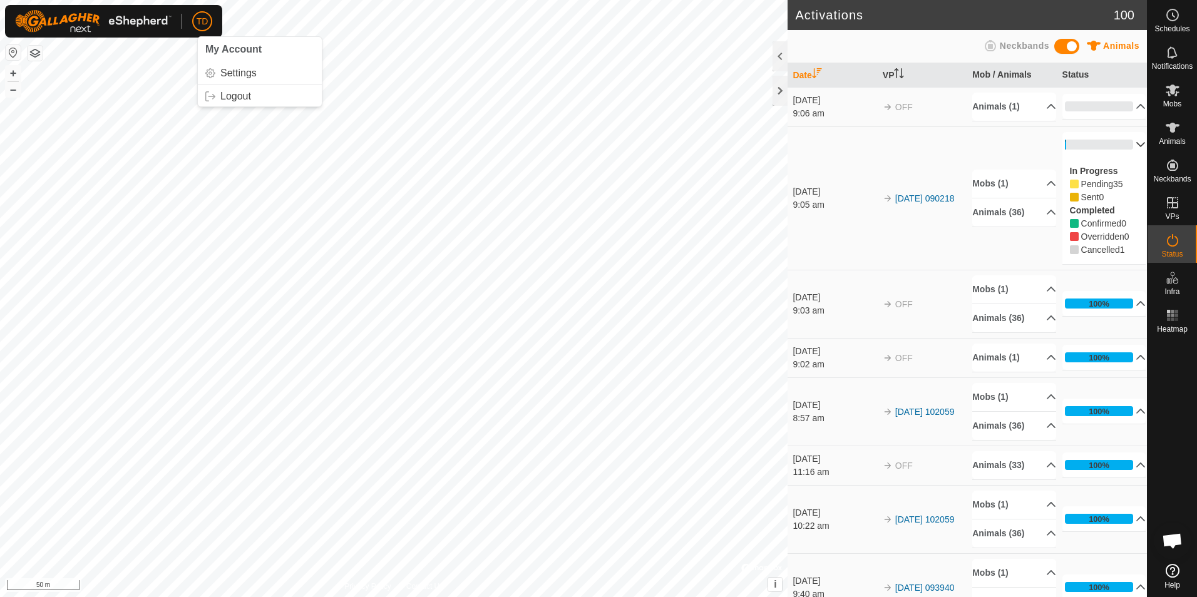
click at [206, 15] on span "TD" at bounding box center [203, 21] width 12 height 13
click at [234, 94] on link "Logout" at bounding box center [260, 96] width 124 height 20
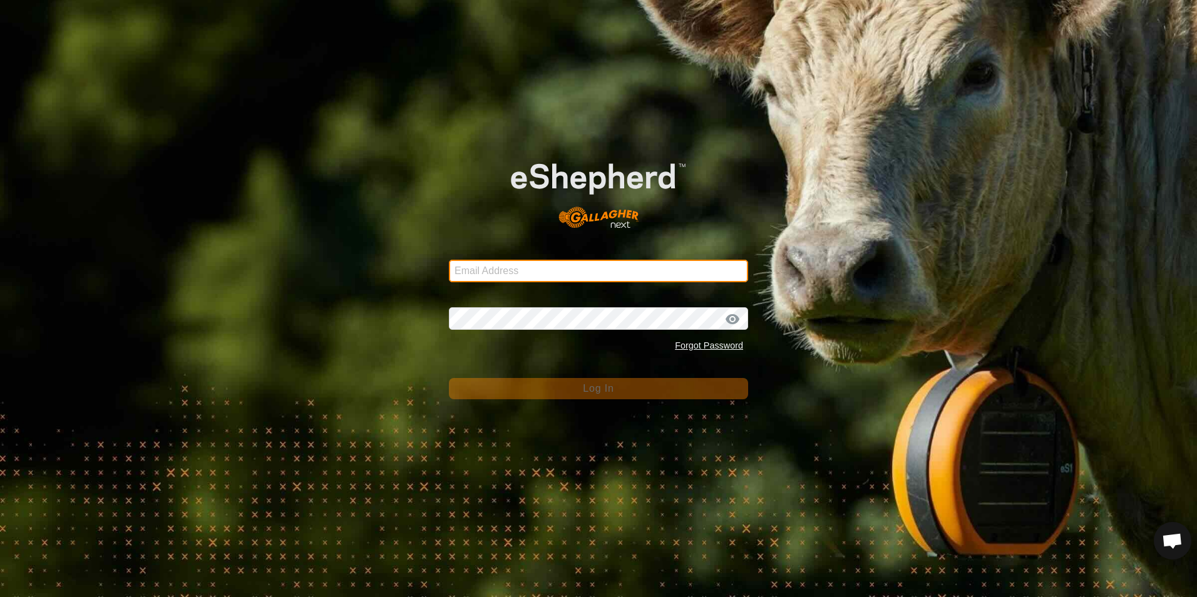
type input "[EMAIL_ADDRESS][DOMAIN_NAME]"
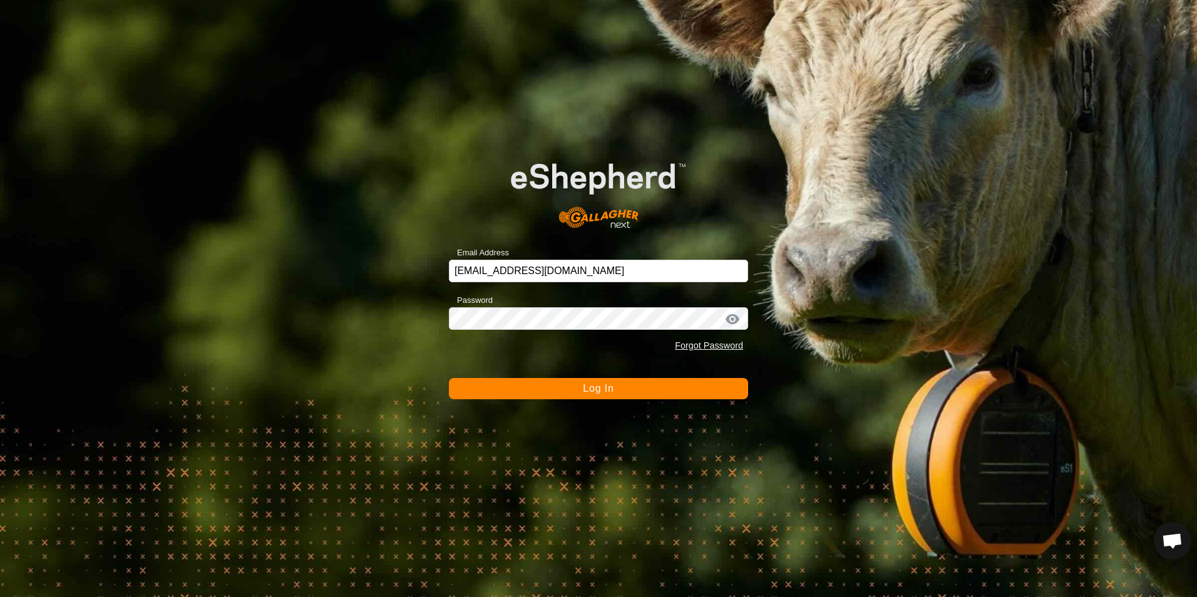
click at [594, 388] on span "Log In" at bounding box center [598, 388] width 31 height 11
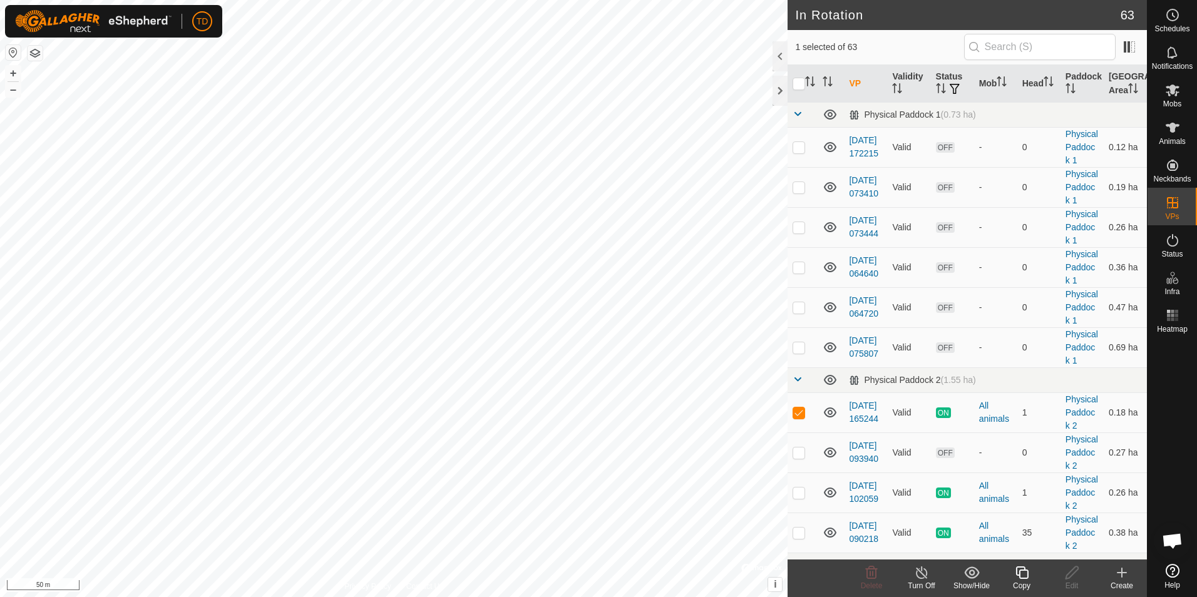
click at [925, 577] on line at bounding box center [922, 574] width 10 height 10
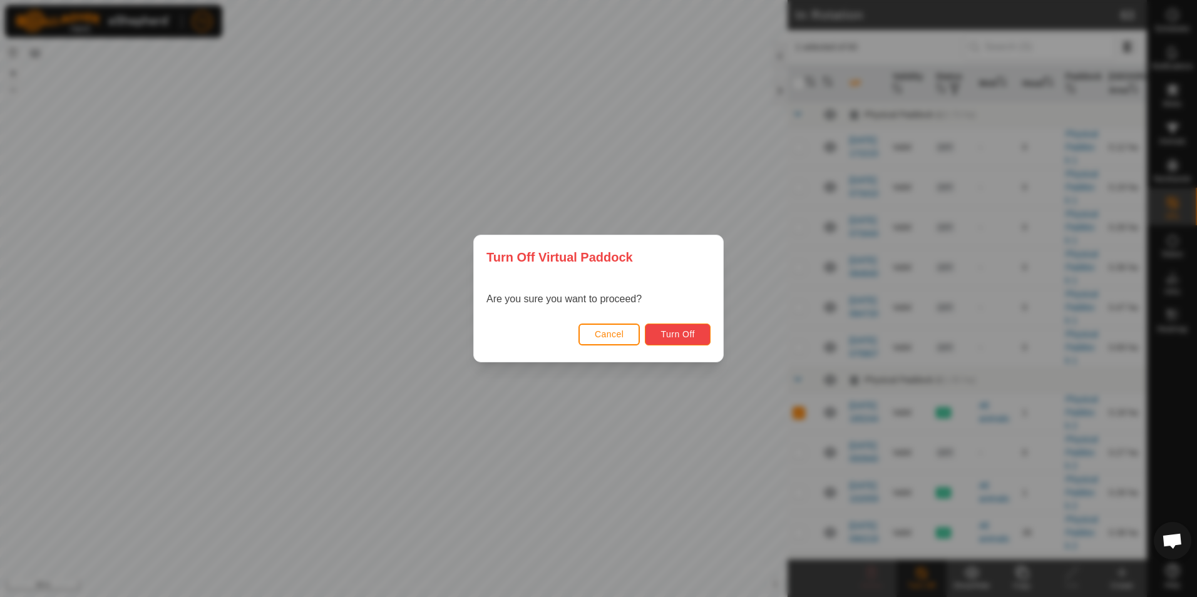
click at [684, 338] on span "Turn Off" at bounding box center [678, 334] width 34 height 10
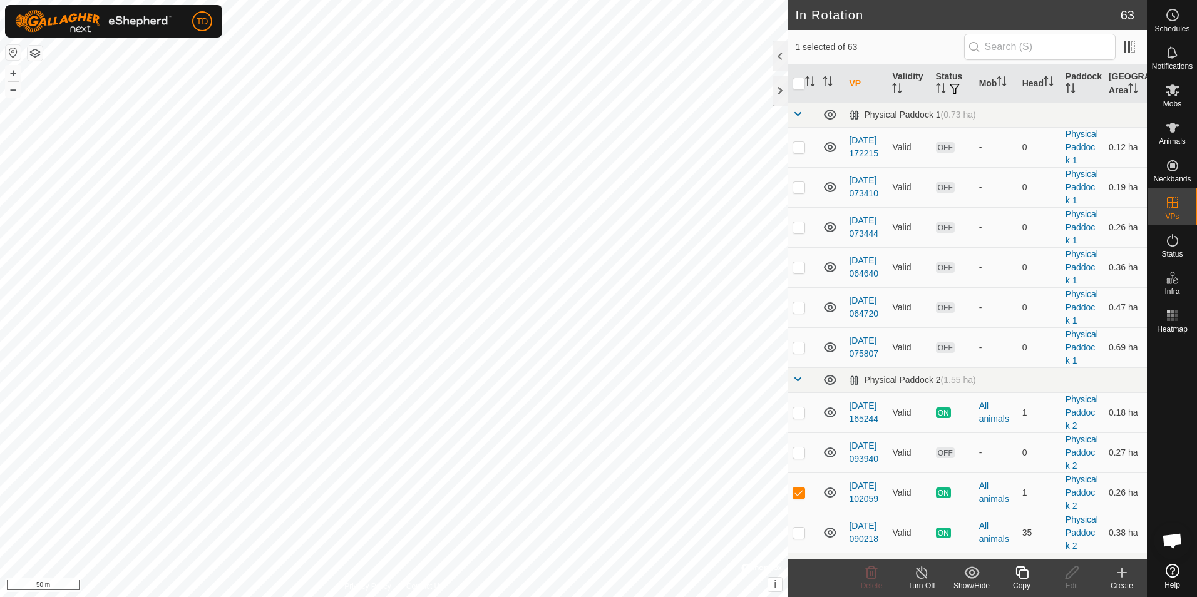
click at [920, 579] on icon at bounding box center [921, 573] width 11 height 13
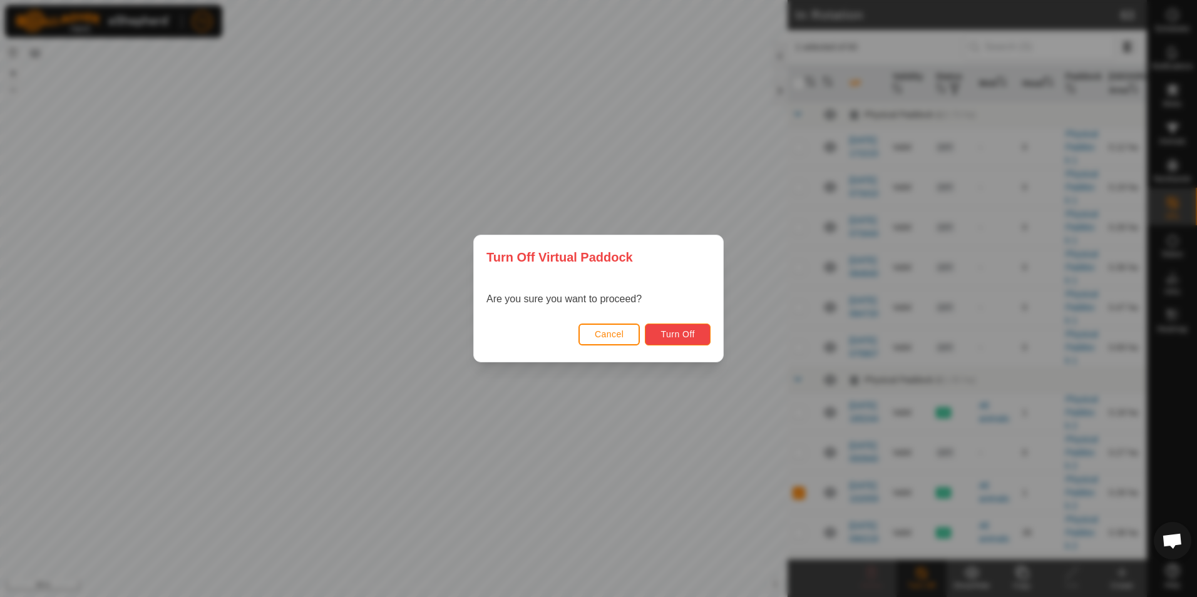
click at [685, 336] on span "Turn Off" at bounding box center [678, 334] width 34 height 10
